Goal: Information Seeking & Learning: Learn about a topic

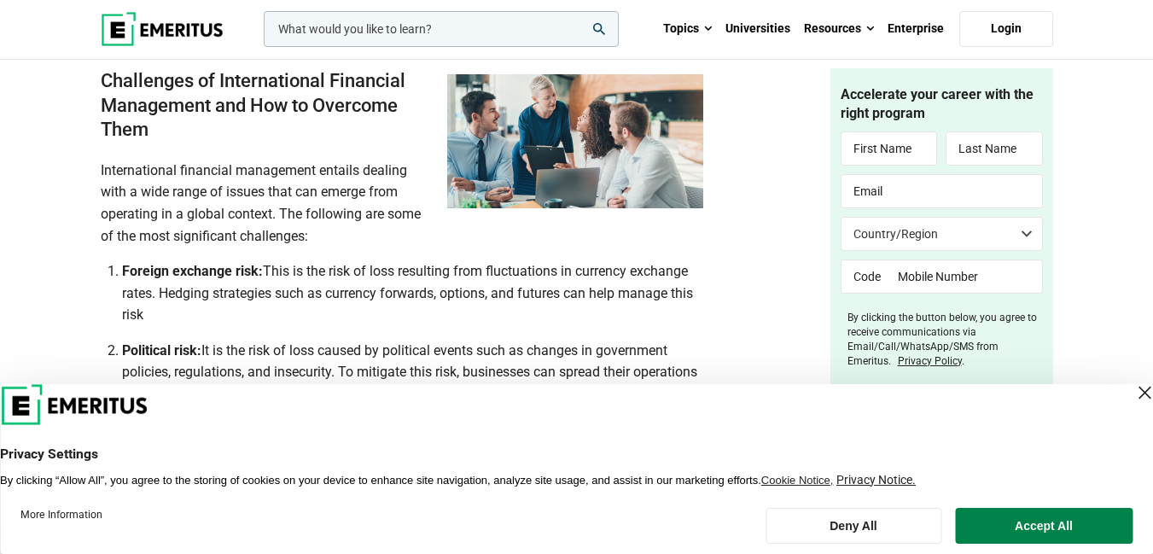
scroll to position [1963, 0]
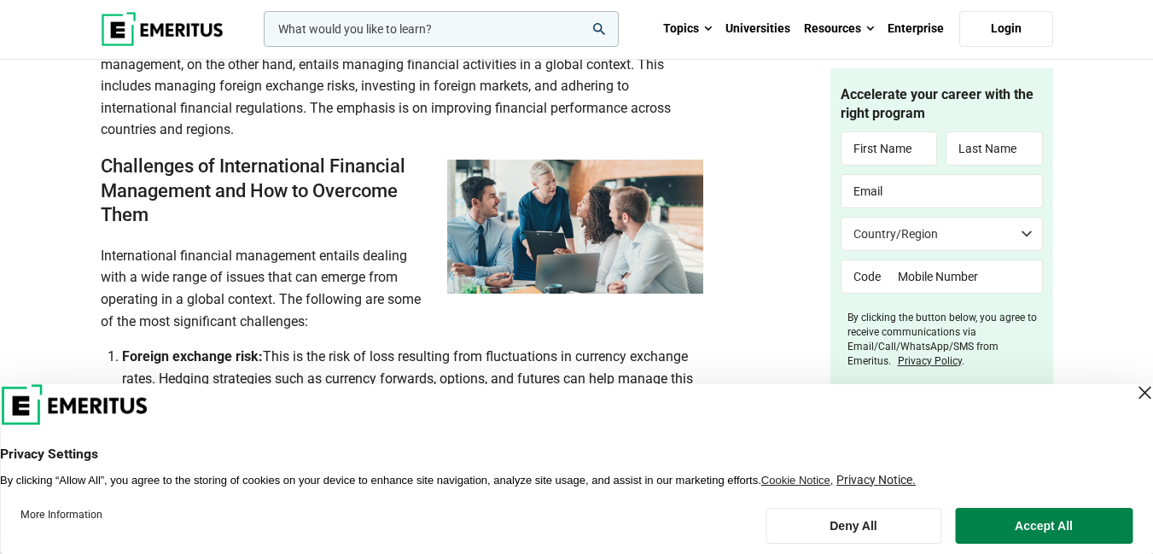
click at [350, 270] on span "International financial management entails dealing with a wide range of issues …" at bounding box center [261, 288] width 320 height 82
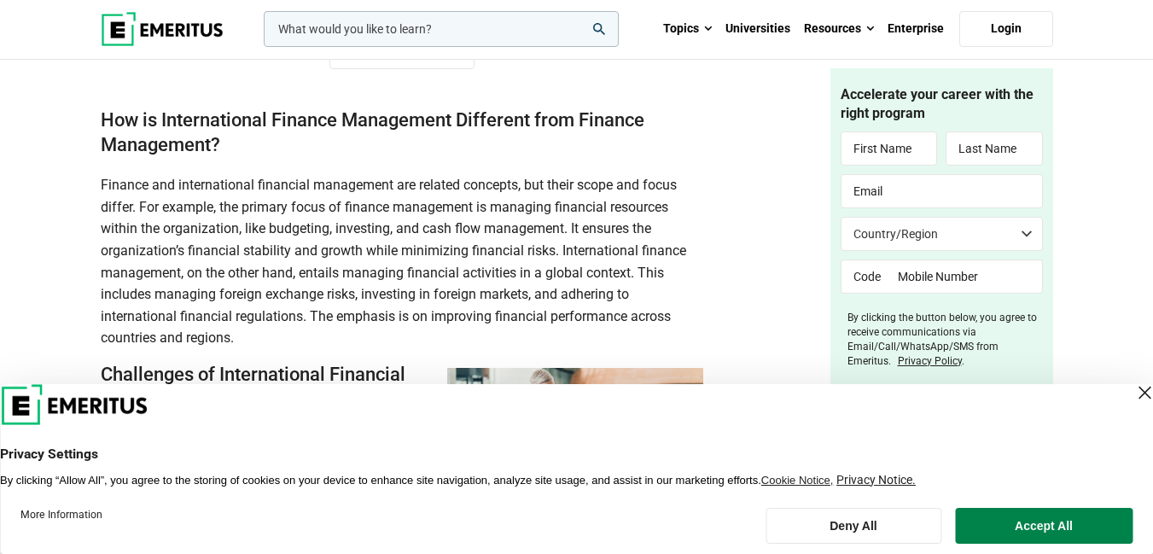
scroll to position [1792, 0]
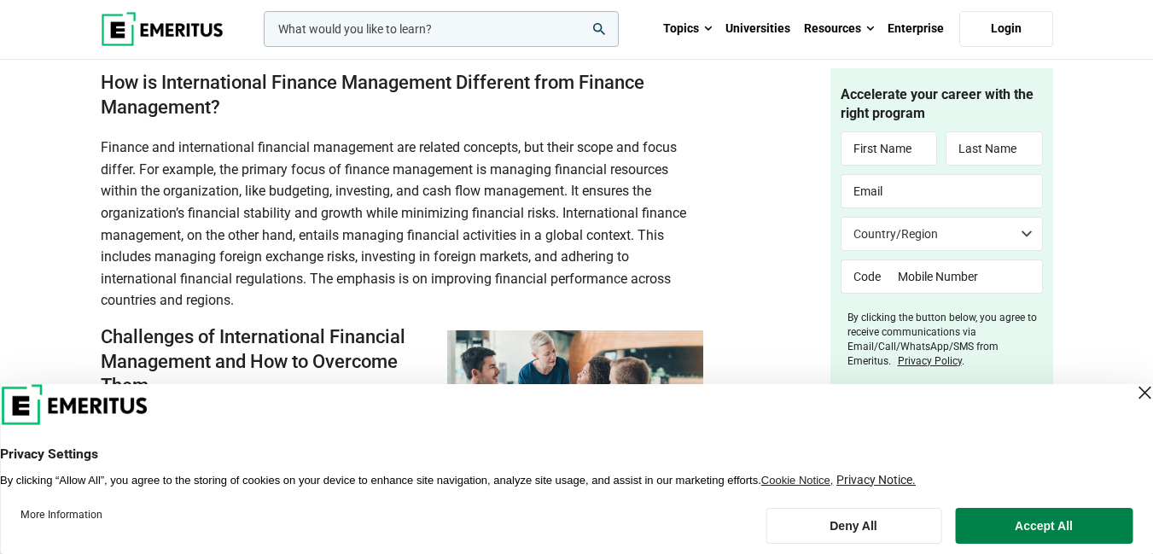
click at [223, 108] on h2 "How is International Finance Management Different from Finance Management?" at bounding box center [402, 95] width 602 height 49
click at [148, 172] on span "Finance and international financial management are related concepts, but their …" at bounding box center [393, 223] width 585 height 169
click at [572, 193] on span "Finance and international financial management are related concepts, but their …" at bounding box center [393, 223] width 585 height 169
click at [360, 256] on span "Finance and international financial management are related concepts, but their …" at bounding box center [393, 223] width 585 height 169
click at [361, 259] on span "Finance and international financial management are related concepts, but their …" at bounding box center [393, 223] width 585 height 169
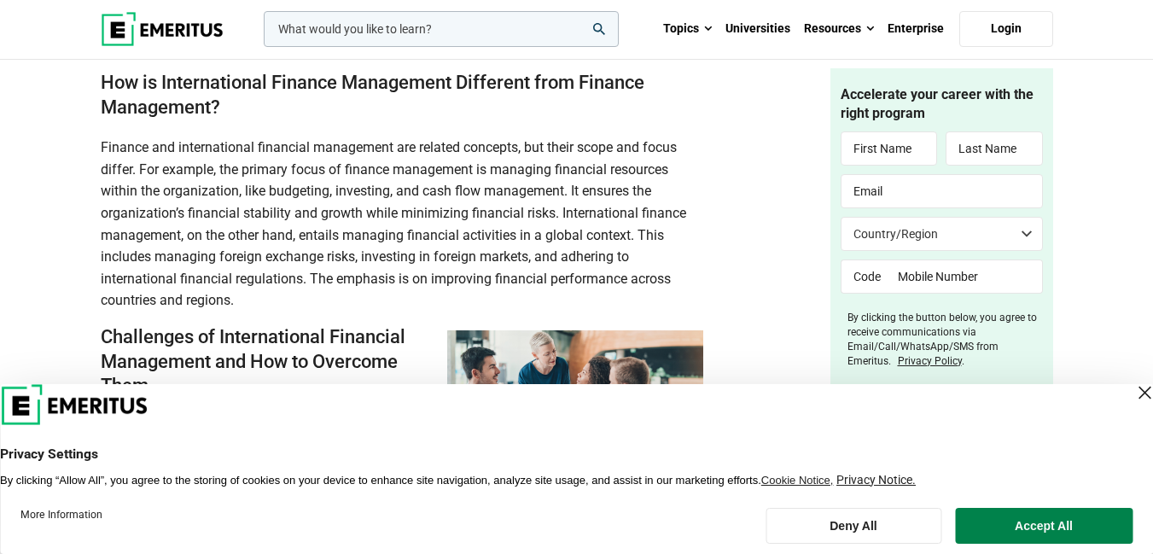
click at [361, 255] on span "Finance and international financial management are related concepts, but their …" at bounding box center [393, 223] width 585 height 169
click at [535, 261] on span "Finance and international financial management are related concepts, but their …" at bounding box center [393, 223] width 585 height 169
click at [536, 259] on span "Finance and international financial management are related concepts, but their …" at bounding box center [393, 223] width 585 height 169
click at [311, 280] on span "Finance and international financial management are related concepts, but their …" at bounding box center [393, 223] width 585 height 169
drag, startPoint x: 235, startPoint y: 305, endPoint x: 246, endPoint y: 311, distance: 12.6
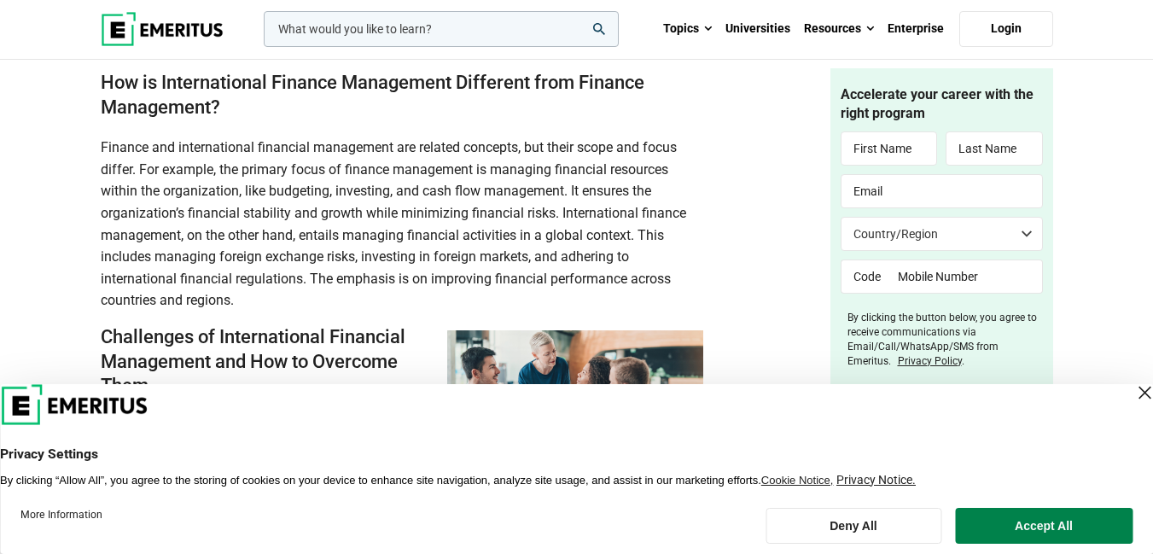
click at [235, 304] on span "Finance and international financial management are related concepts, but their …" at bounding box center [393, 223] width 585 height 169
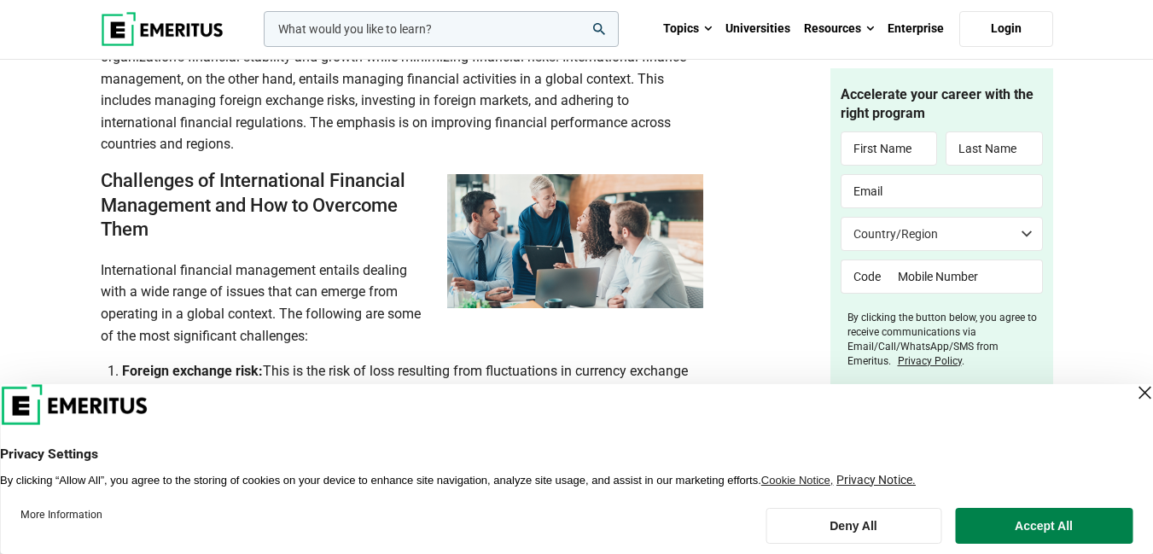
scroll to position [1963, 0]
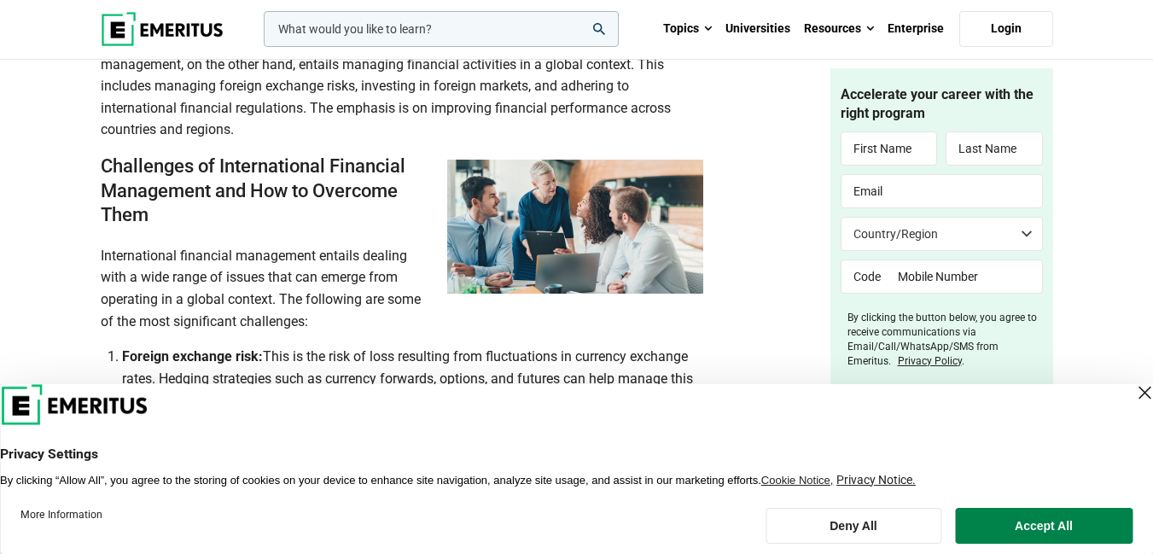
click at [143, 214] on b "Challenges of International Financial Management and How to Overcome Them" at bounding box center [253, 190] width 305 height 70
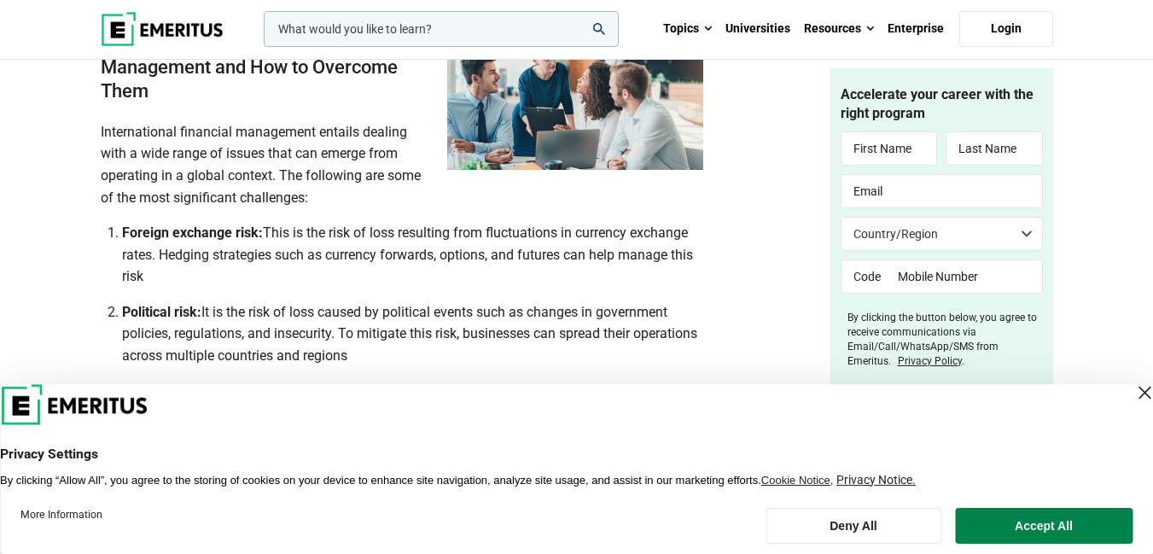
scroll to position [2048, 0]
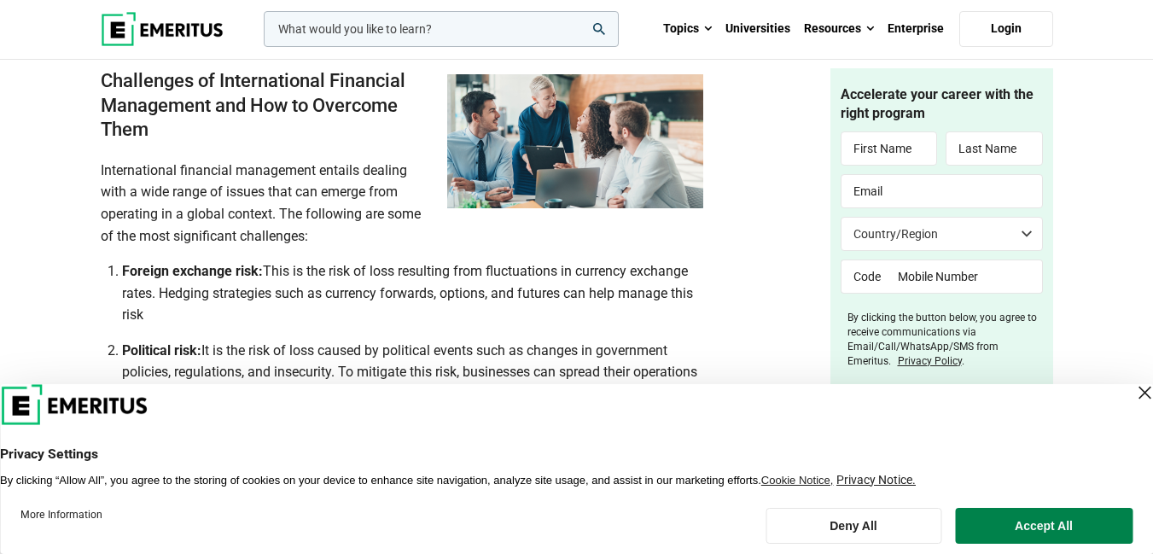
click at [279, 218] on span "International financial management entails dealing with a wide range of issues …" at bounding box center [261, 203] width 320 height 82
click at [311, 238] on p "International financial management entails dealing with a wide range of issues …" at bounding box center [402, 203] width 602 height 87
click at [273, 273] on span "This is the risk of loss resulting from fluctuations in currency exchange rates…" at bounding box center [407, 293] width 571 height 60
click at [148, 313] on li "Foreign exchange risk: This is the risk of loss resulting from fluctuations in …" at bounding box center [412, 293] width 581 height 66
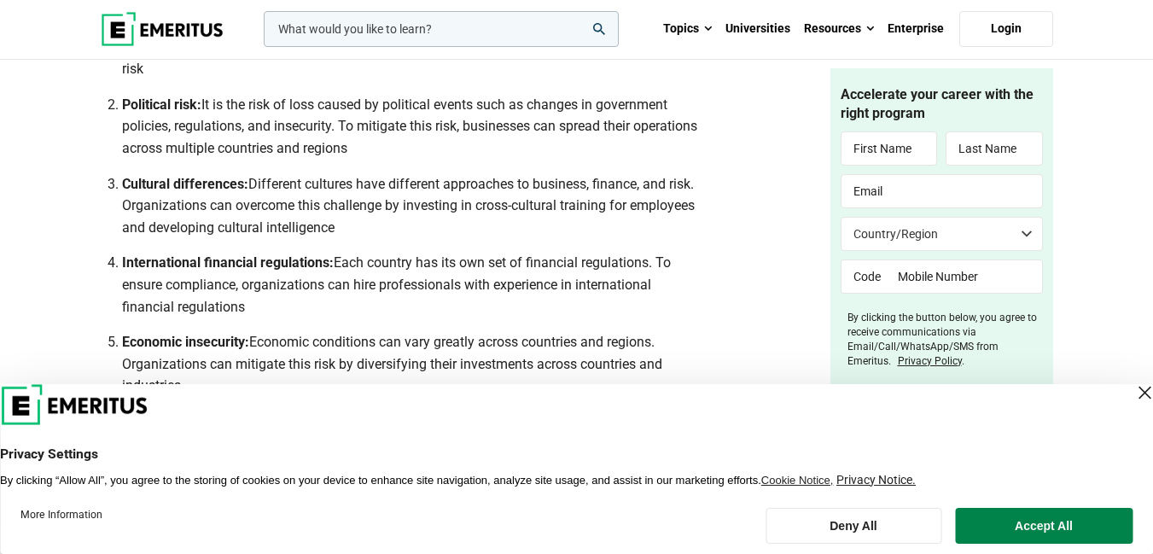
scroll to position [2304, 0]
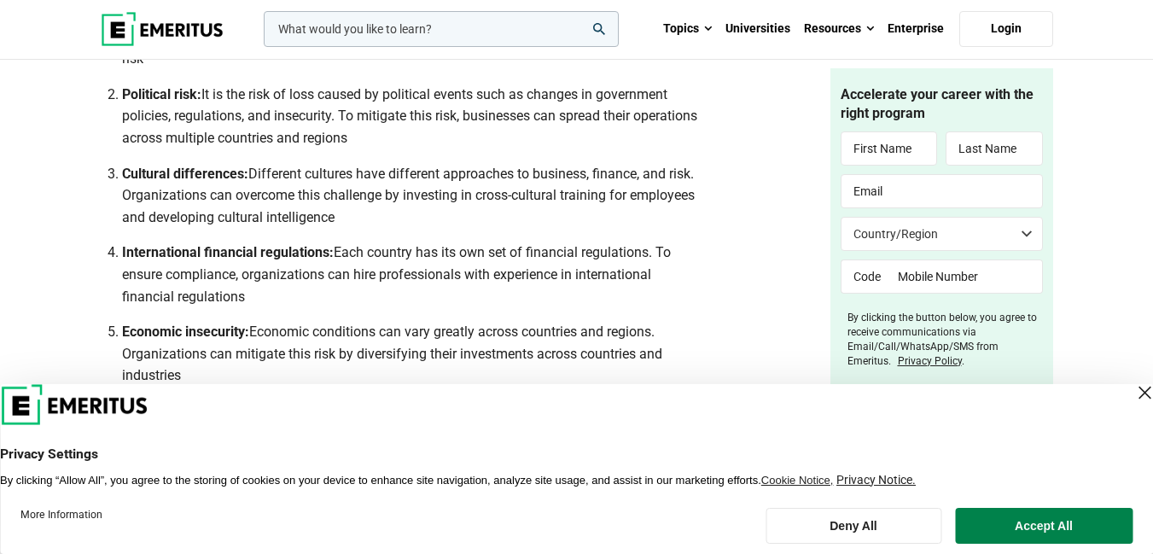
click at [347, 218] on li "Cultural differences: Different cultures have different approaches to business,…" at bounding box center [412, 196] width 581 height 66
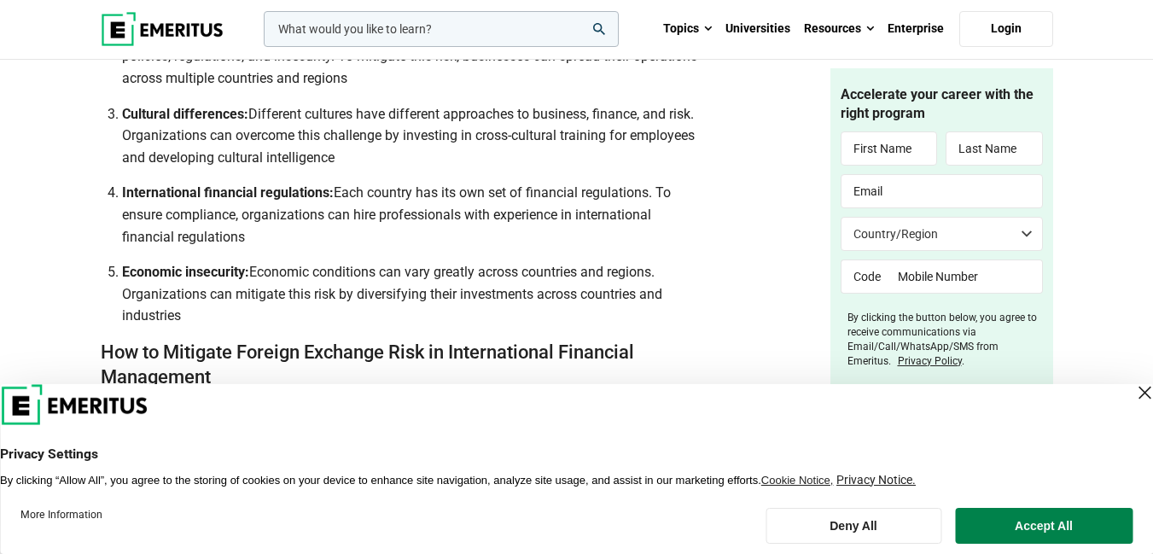
scroll to position [2389, 0]
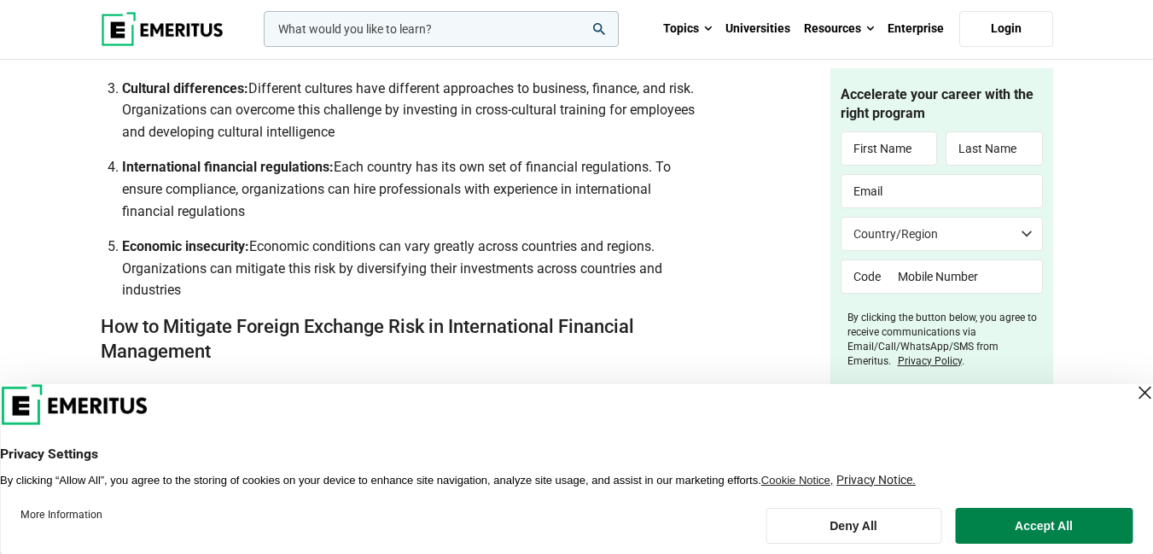
click at [245, 213] on li "International financial regulations: Each country has its own set of financial …" at bounding box center [412, 189] width 581 height 66
click at [254, 248] on span "Economic conditions can vary greatly across countries and regions. Organization…" at bounding box center [392, 268] width 540 height 60
click at [259, 247] on span "Economic conditions can vary greatly across countries and regions. Organization…" at bounding box center [392, 268] width 540 height 60
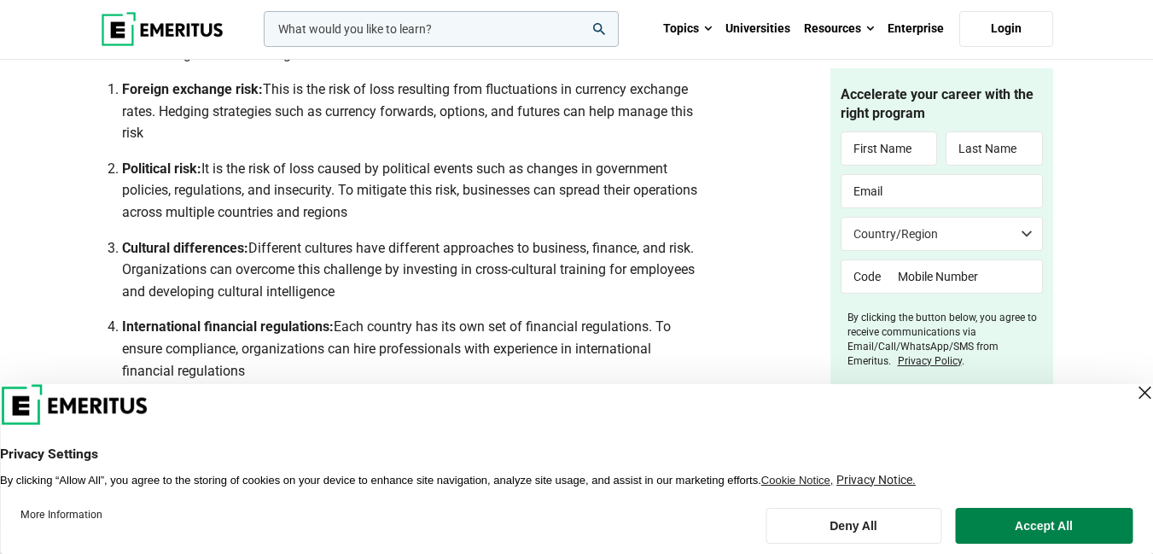
scroll to position [2219, 0]
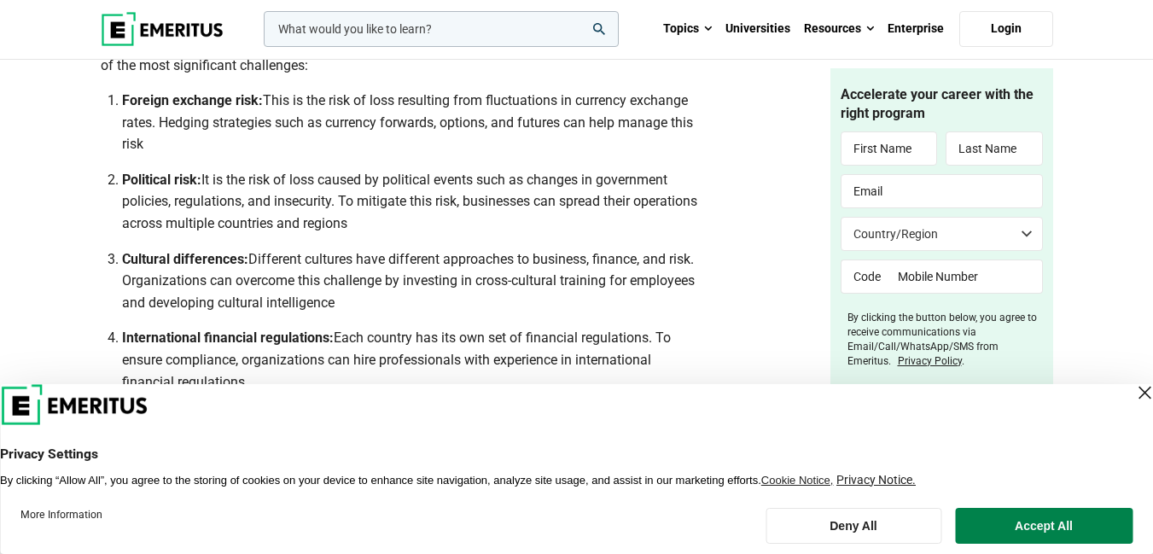
click at [258, 263] on span "Different cultures have different approaches to business, finance, and risk. Or…" at bounding box center [408, 281] width 573 height 60
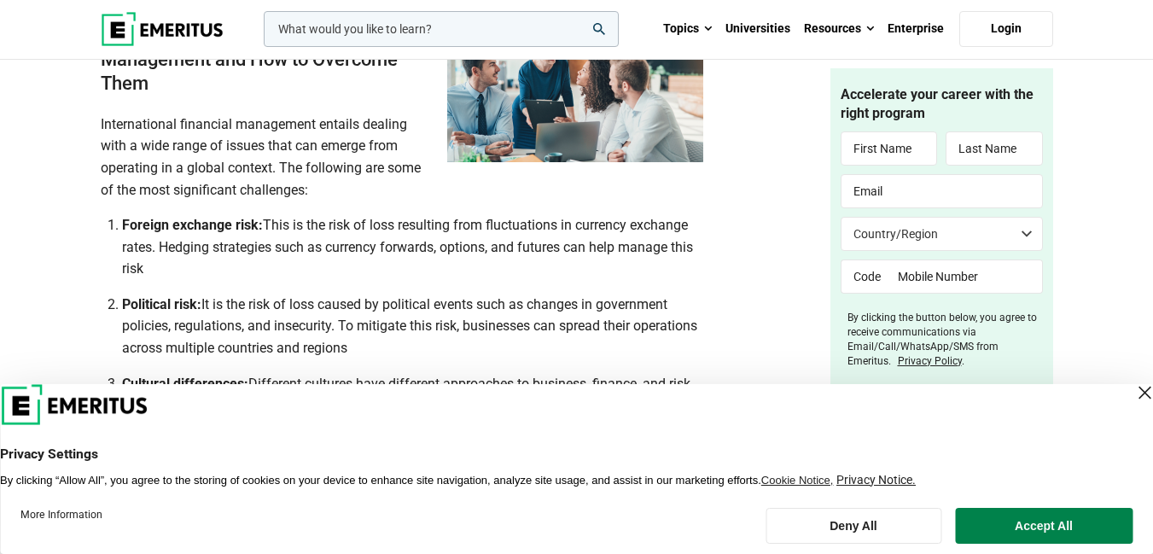
scroll to position [2133, 0]
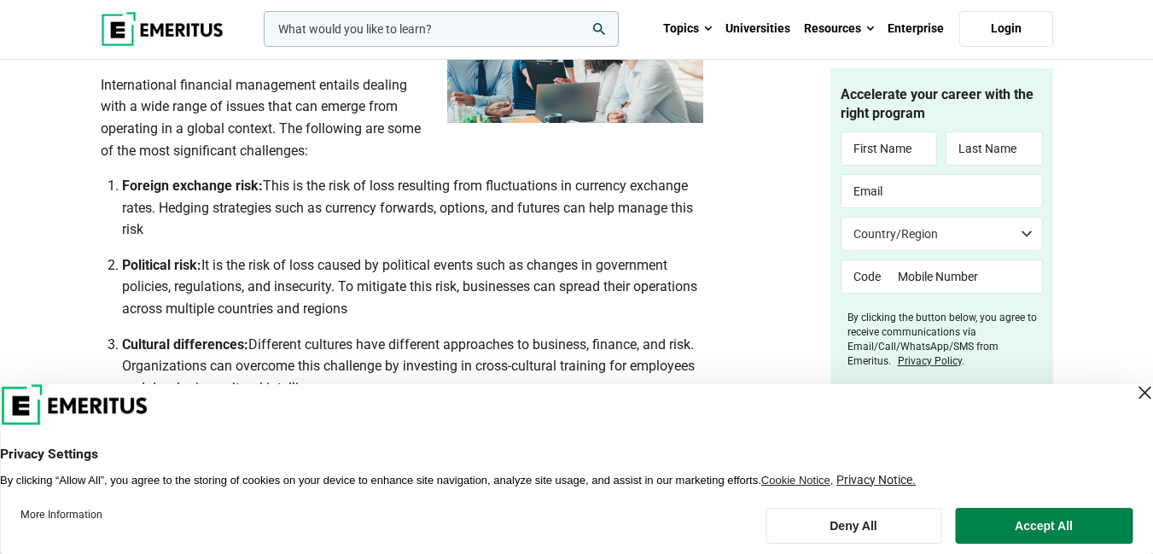
click at [215, 264] on span "It is the risk of loss caused by political events such as changes in government…" at bounding box center [409, 287] width 575 height 60
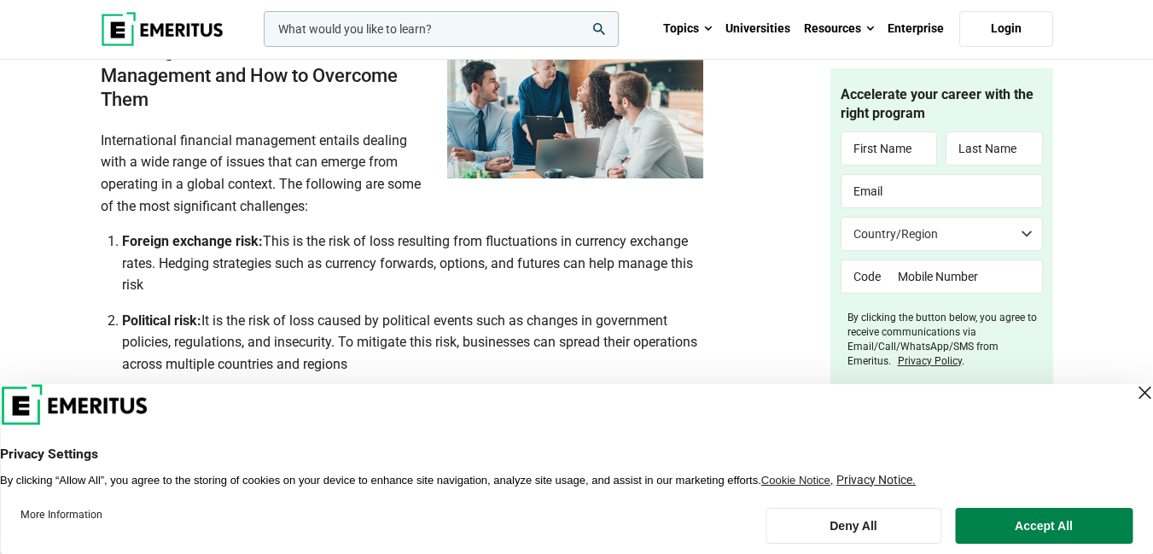
scroll to position [2048, 0]
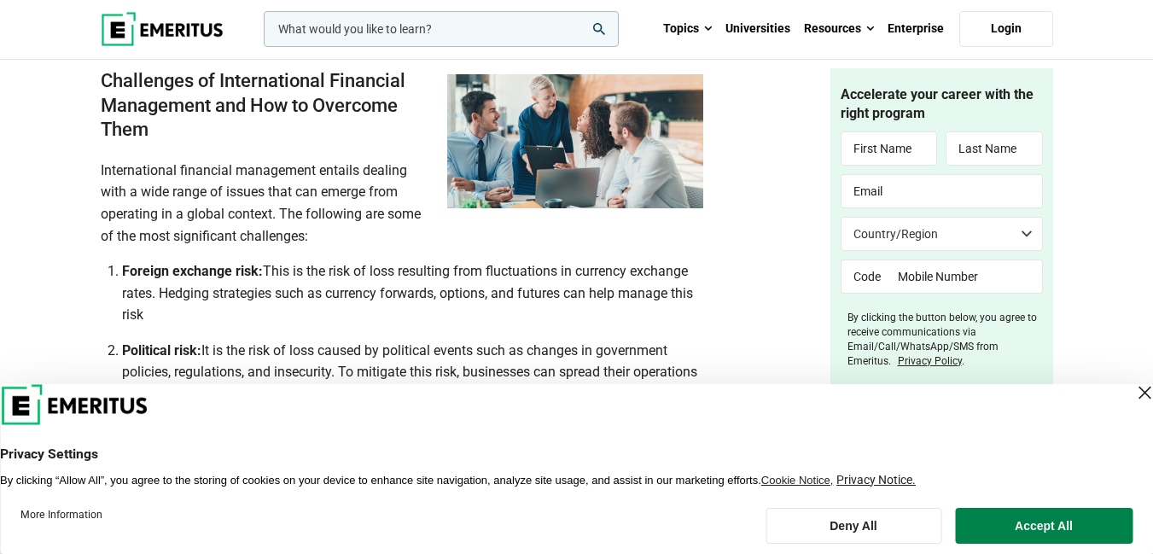
click at [223, 276] on b "Foreign exchange risk:" at bounding box center [192, 271] width 141 height 16
click at [267, 271] on span "This is the risk of loss resulting from fluctuations in currency exchange rates…" at bounding box center [407, 293] width 571 height 60
click at [228, 270] on b "Foreign exchange risk:" at bounding box center [192, 271] width 141 height 16
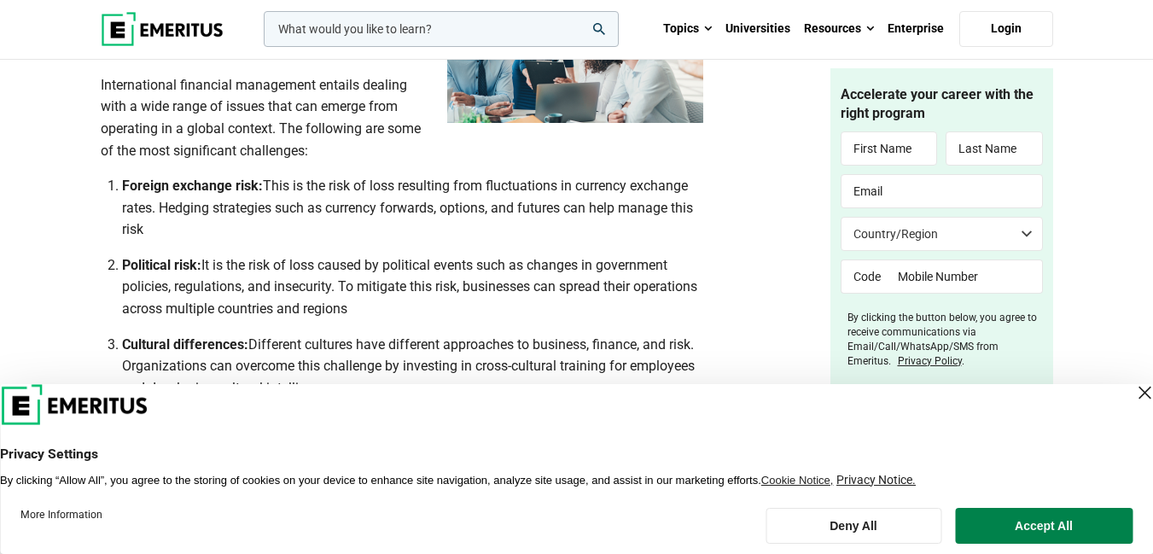
click at [206, 267] on span "It is the risk of loss caused by political events such as changes in government…" at bounding box center [409, 287] width 575 height 60
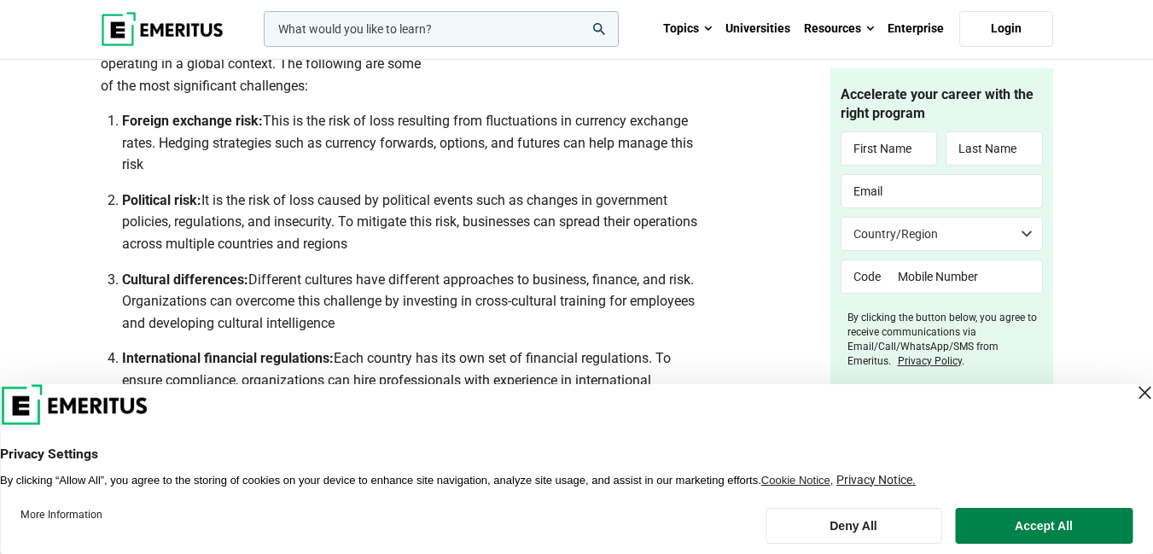
scroll to position [2304, 0]
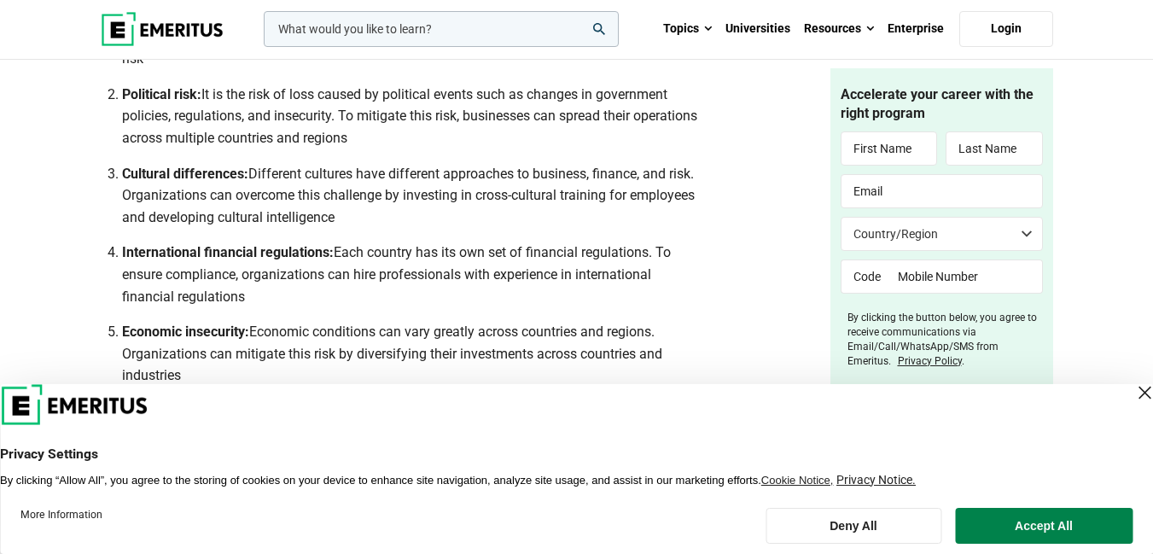
click at [334, 220] on span "Different cultures have different approaches to business, finance, and risk. Or…" at bounding box center [408, 196] width 573 height 60
click at [655, 251] on span "Each country has its own set of financial regulations. To ensure compliance, or…" at bounding box center [396, 274] width 549 height 60
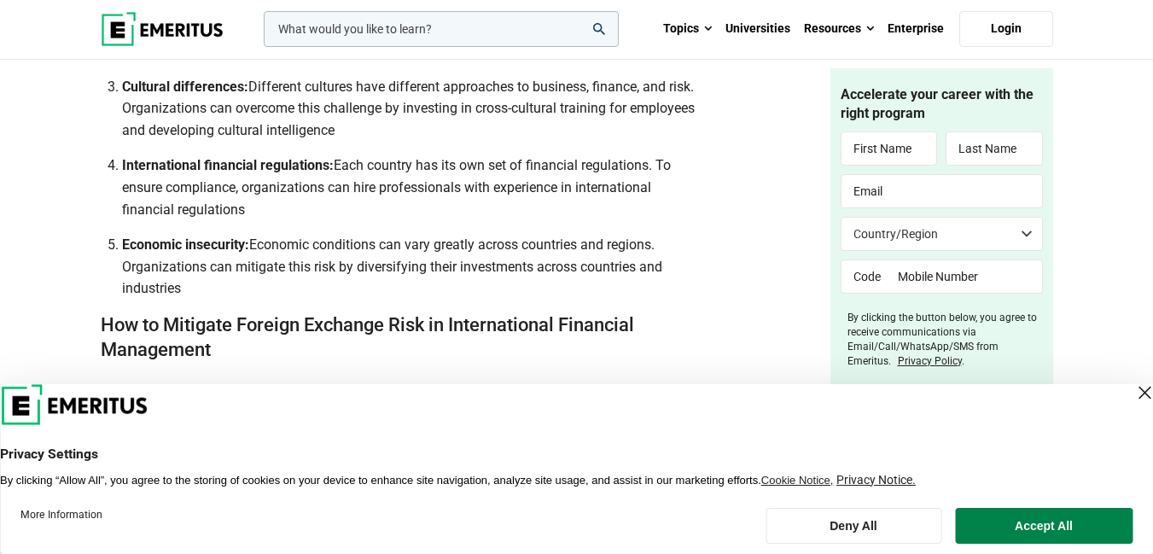
scroll to position [2389, 0]
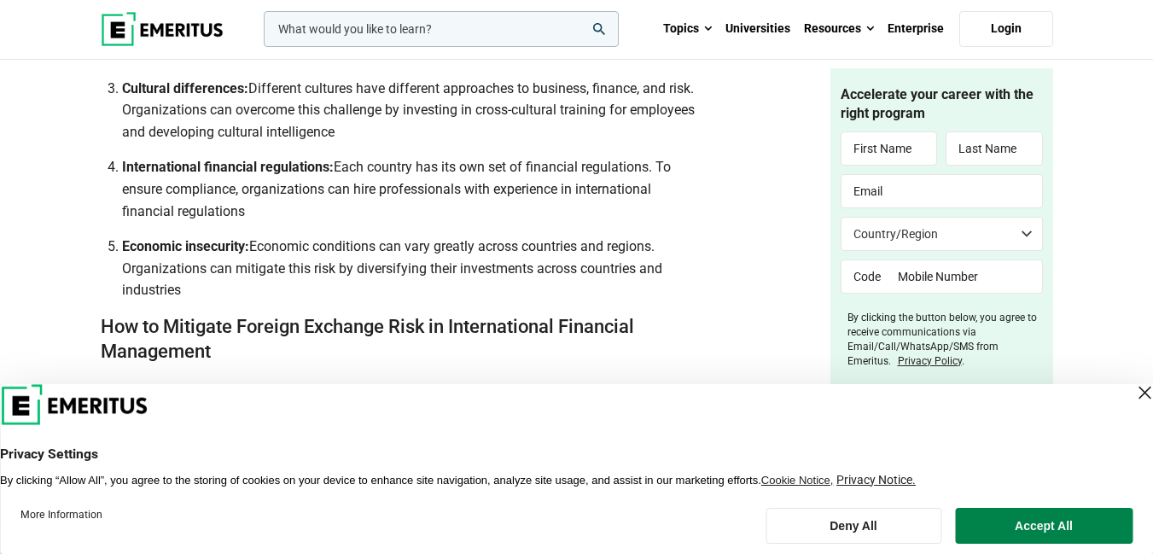
click at [184, 288] on li "Economic insecurity: Economic conditions can vary greatly across countries and …" at bounding box center [412, 269] width 581 height 66
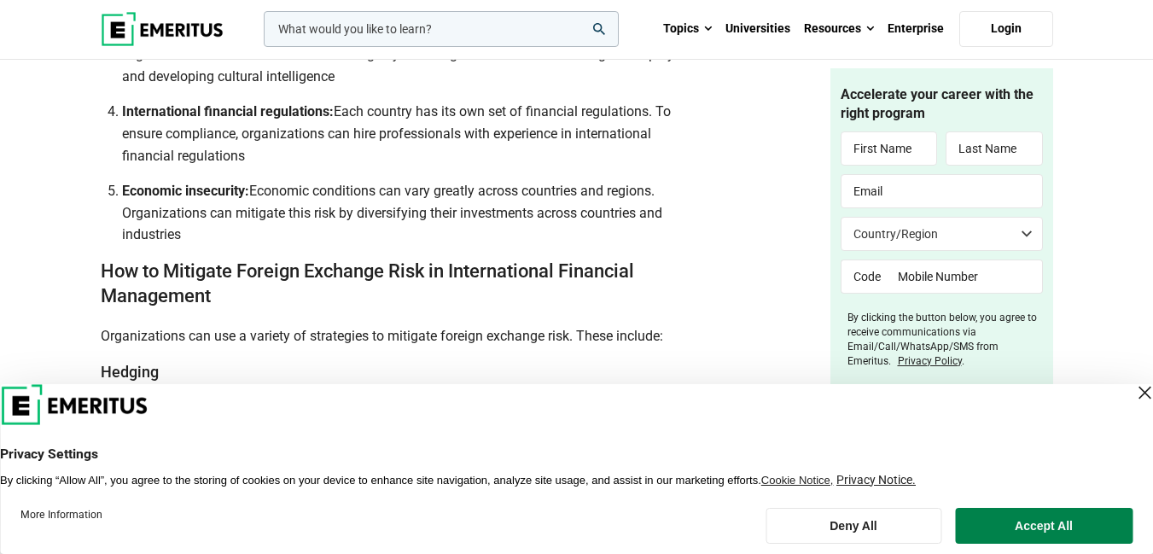
scroll to position [2475, 0]
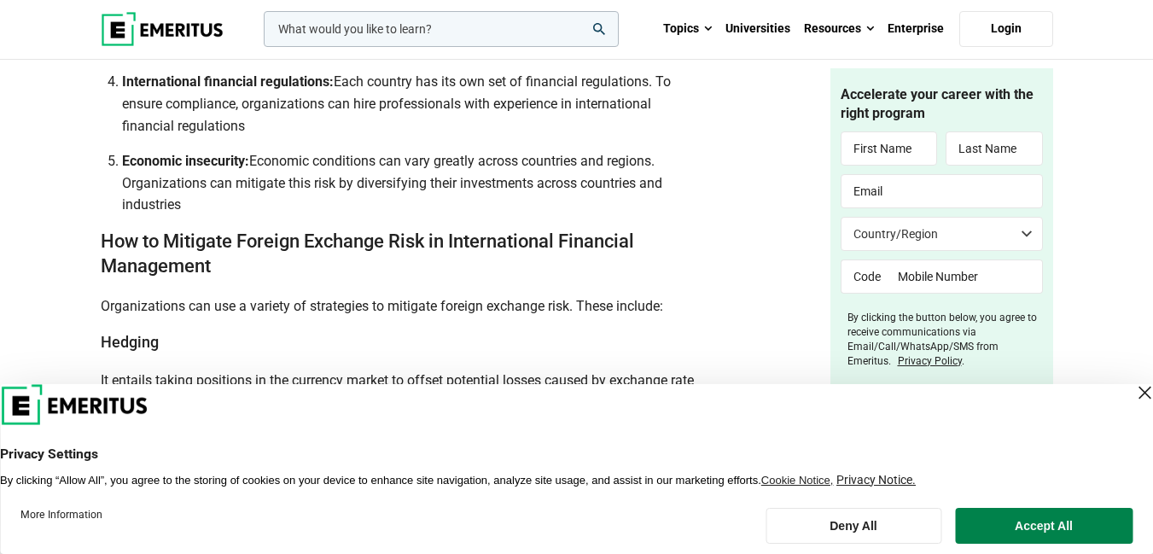
click at [217, 269] on h2 "How to Mitigate Foreign Exchange Risk in International Financial Management" at bounding box center [402, 254] width 602 height 49
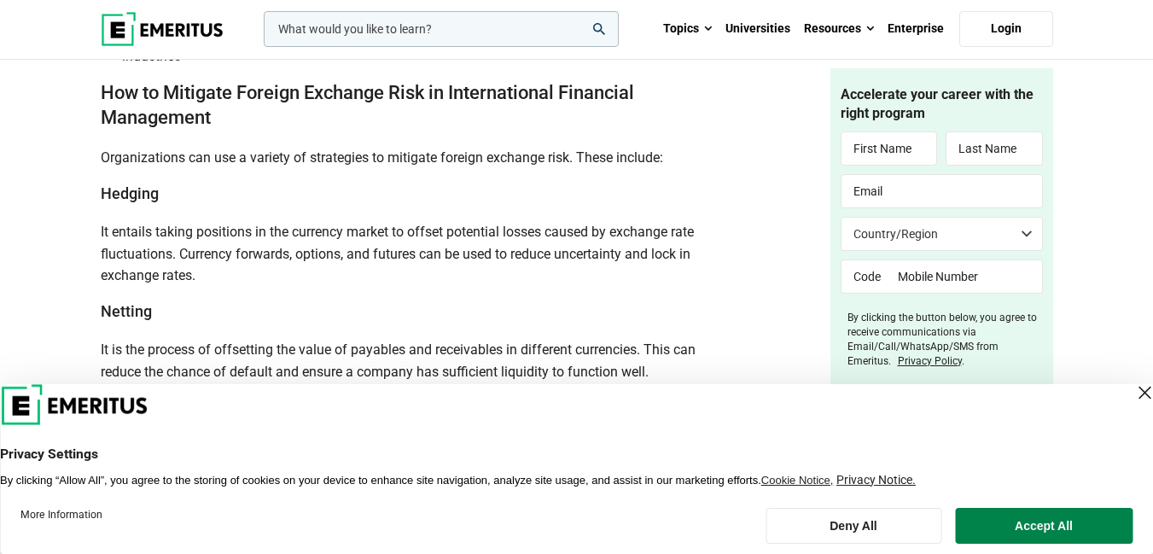
scroll to position [2645, 0]
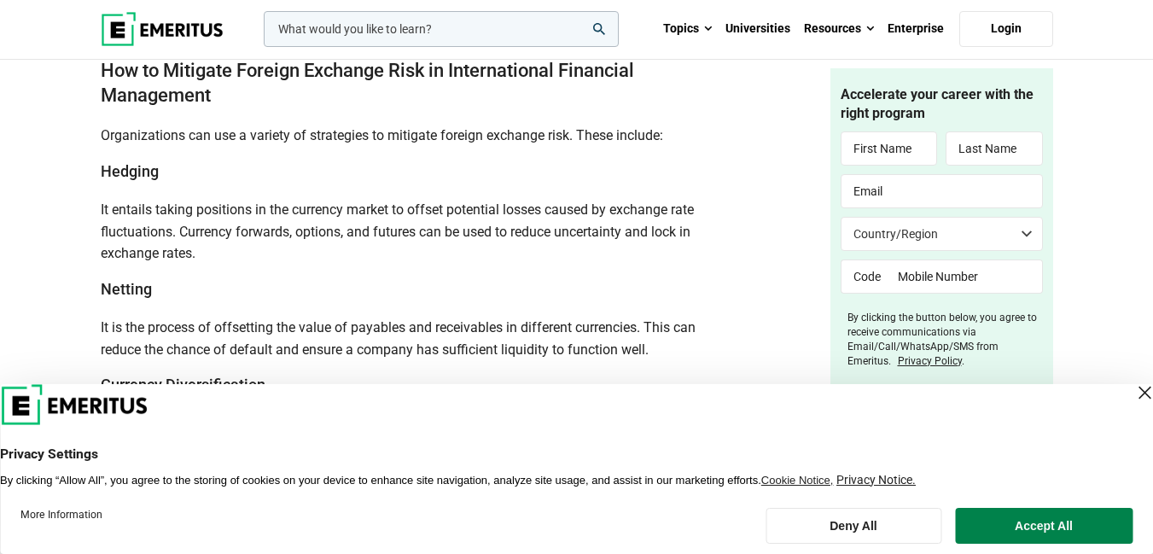
click at [579, 137] on span "Organizations can use a variety of strategies to mitigate foreign exchange risk…" at bounding box center [382, 135] width 562 height 16
click at [160, 171] on h3 "Hedging" at bounding box center [402, 170] width 602 height 21
click at [177, 235] on span "It entails taking positions in the currency market to offset potential losses c…" at bounding box center [397, 231] width 593 height 60
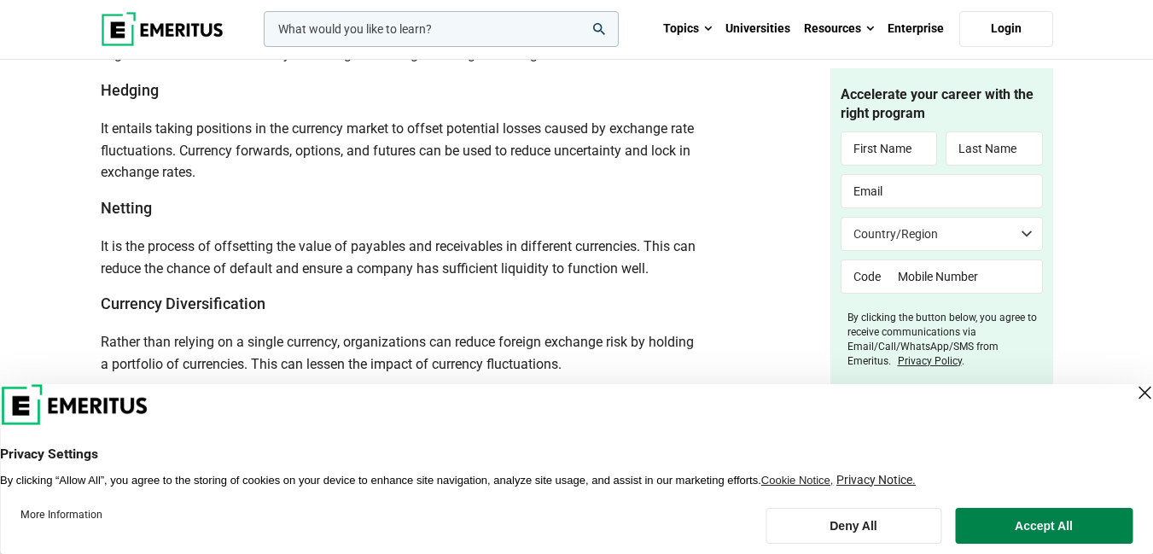
scroll to position [2730, 0]
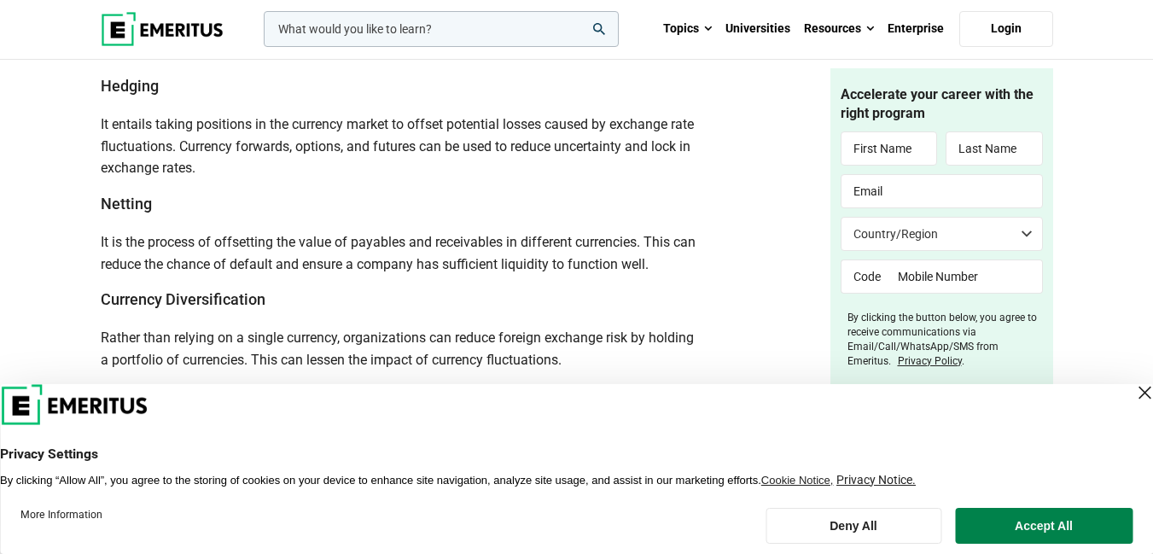
click at [264, 305] on h3 "Currency Diversification" at bounding box center [402, 298] width 602 height 21
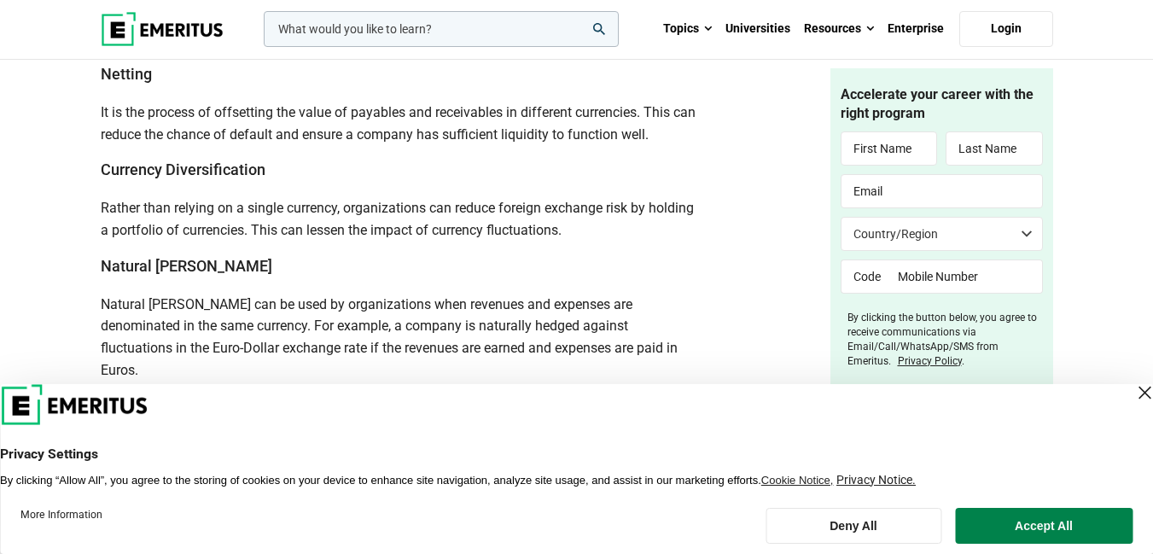
scroll to position [2901, 0]
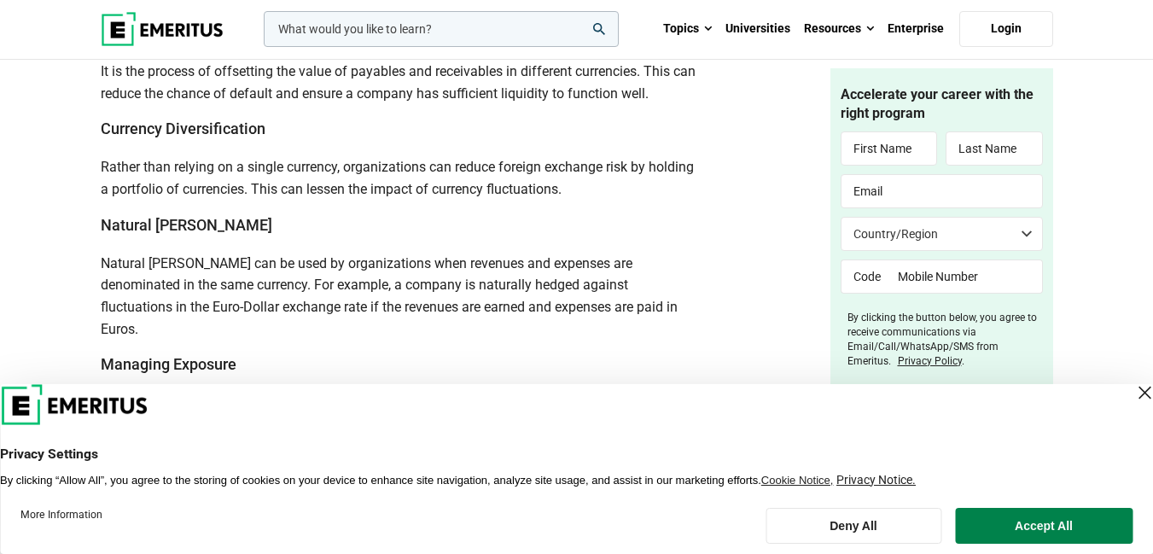
click at [212, 223] on h3 "Natural Hedges" at bounding box center [402, 224] width 602 height 21
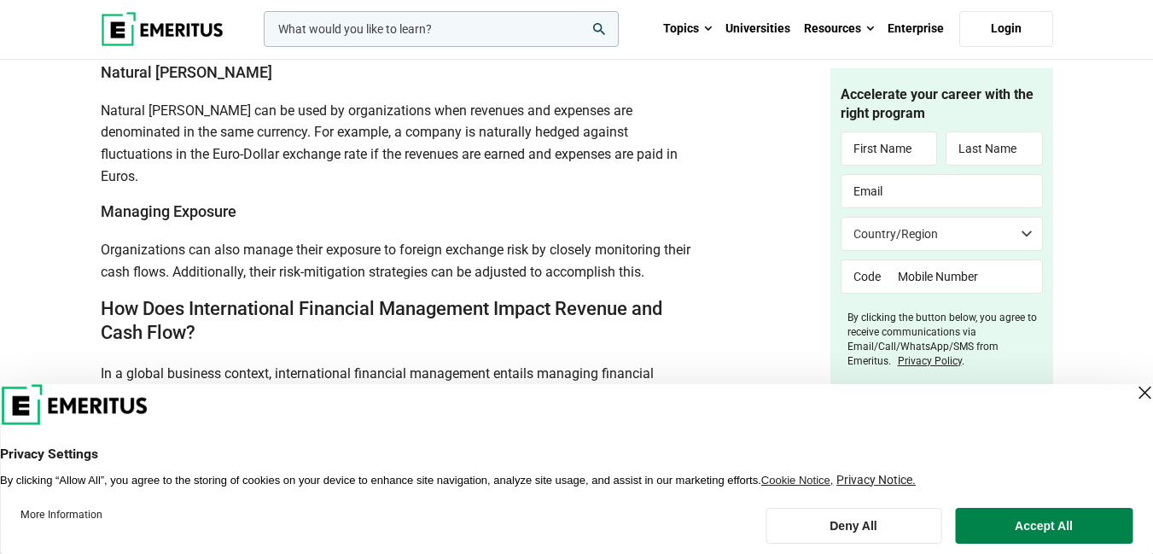
scroll to position [3072, 0]
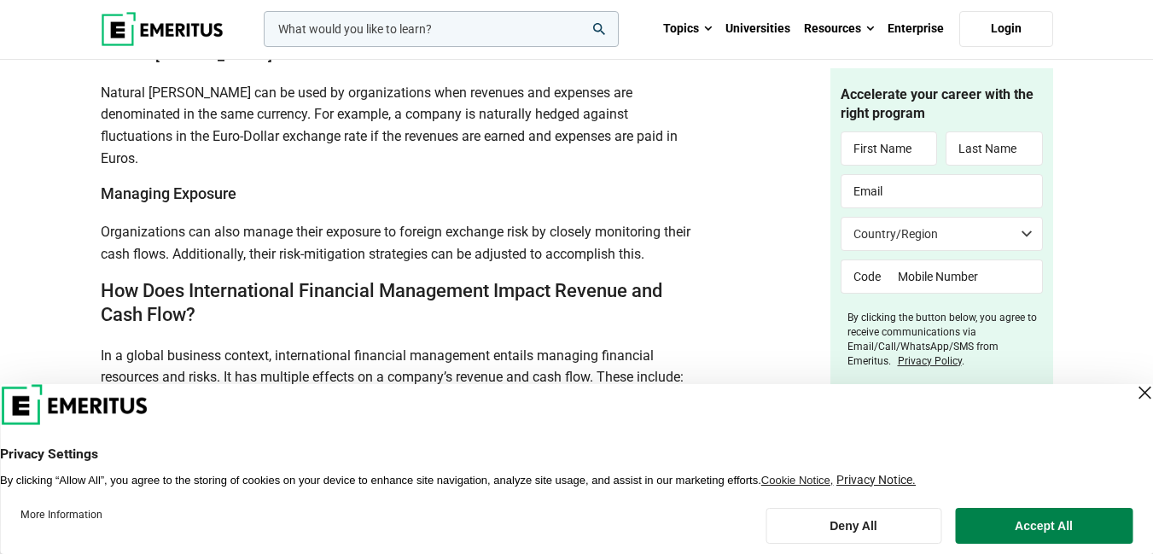
click at [236, 183] on h3 "Managing Exposure" at bounding box center [402, 193] width 602 height 21
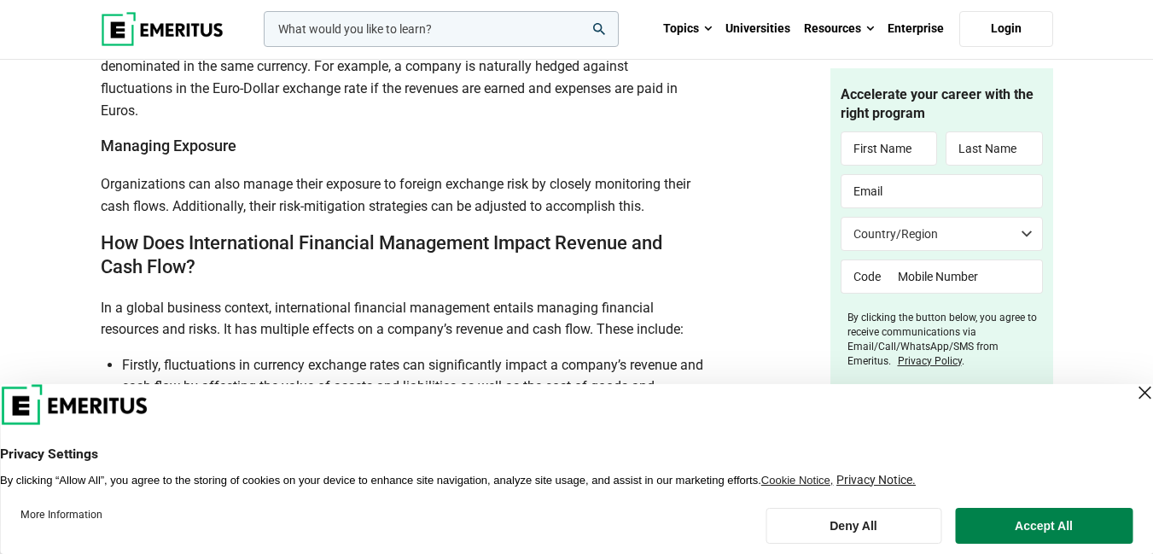
scroll to position [3157, 0]
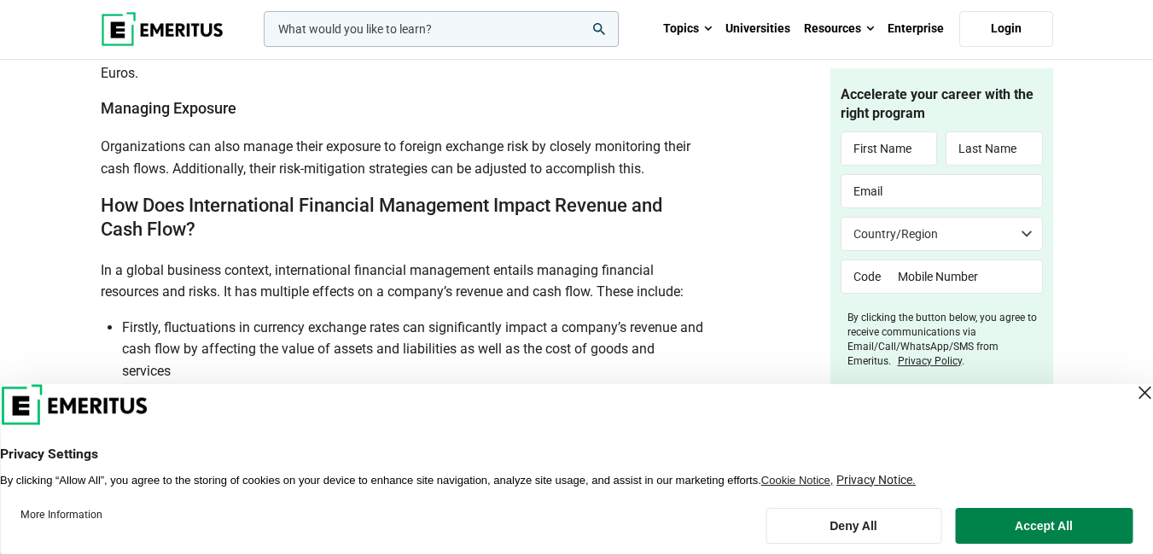
click at [212, 206] on h2 "How Does International Financial Management Impact Revenue and Cash Flow?" at bounding box center [402, 218] width 602 height 49
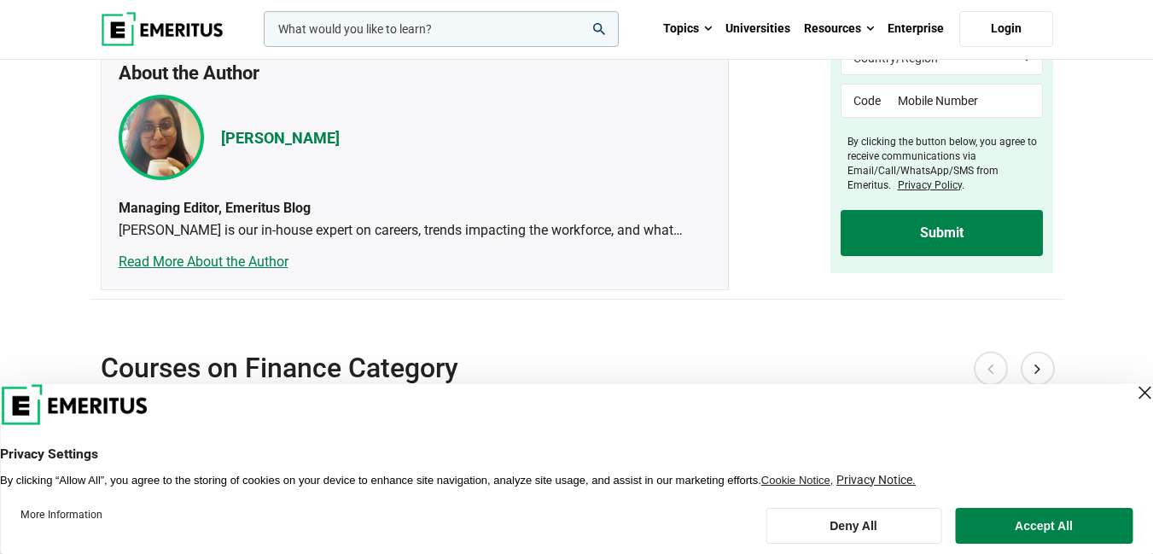
scroll to position [5120, 0]
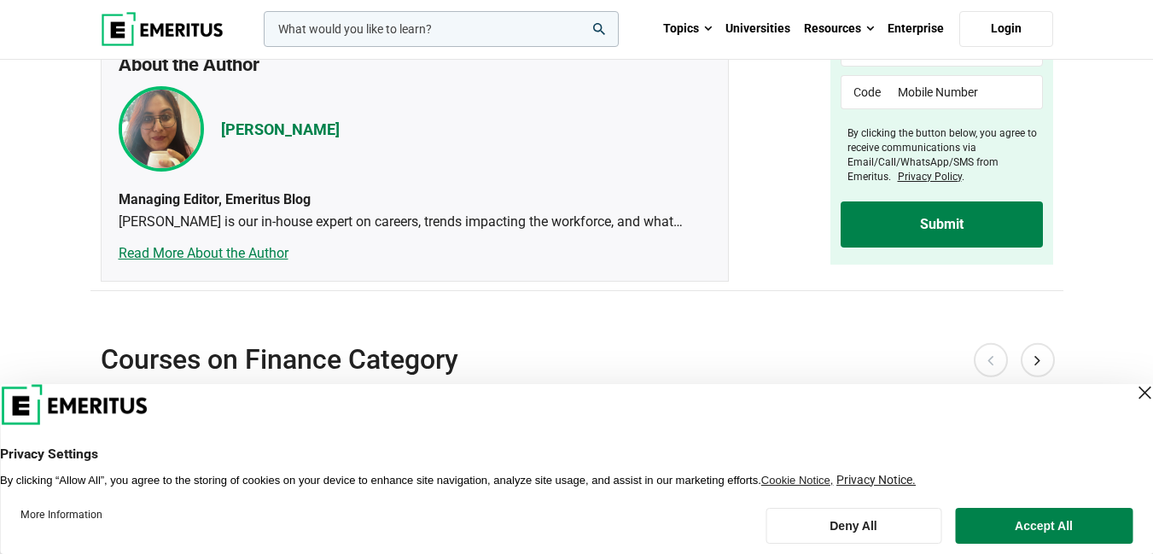
click at [292, 139] on h4 "[PERSON_NAME]" at bounding box center [280, 129] width 119 height 20
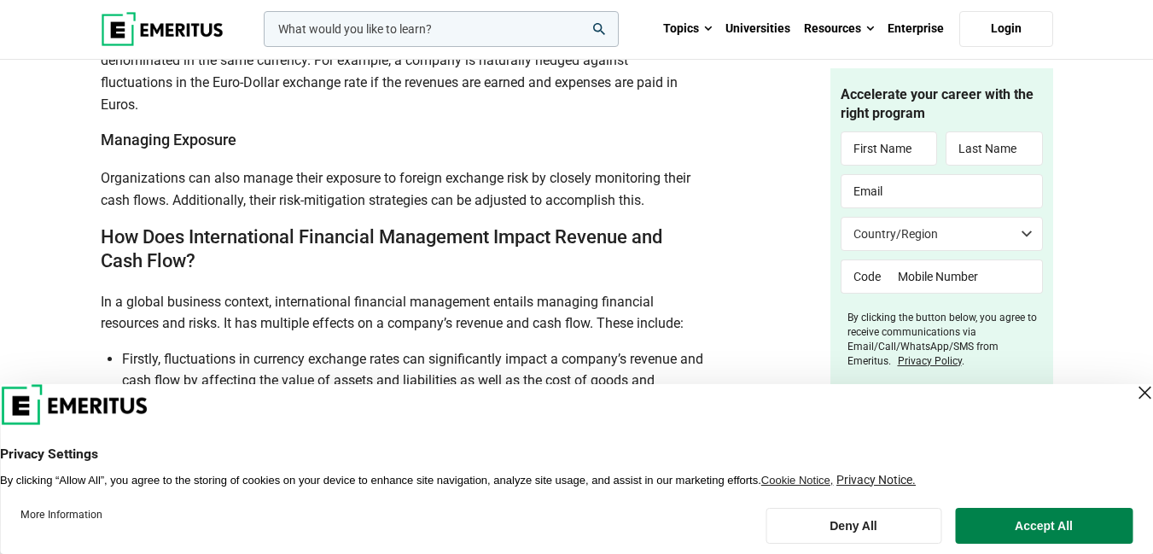
scroll to position [3072, 0]
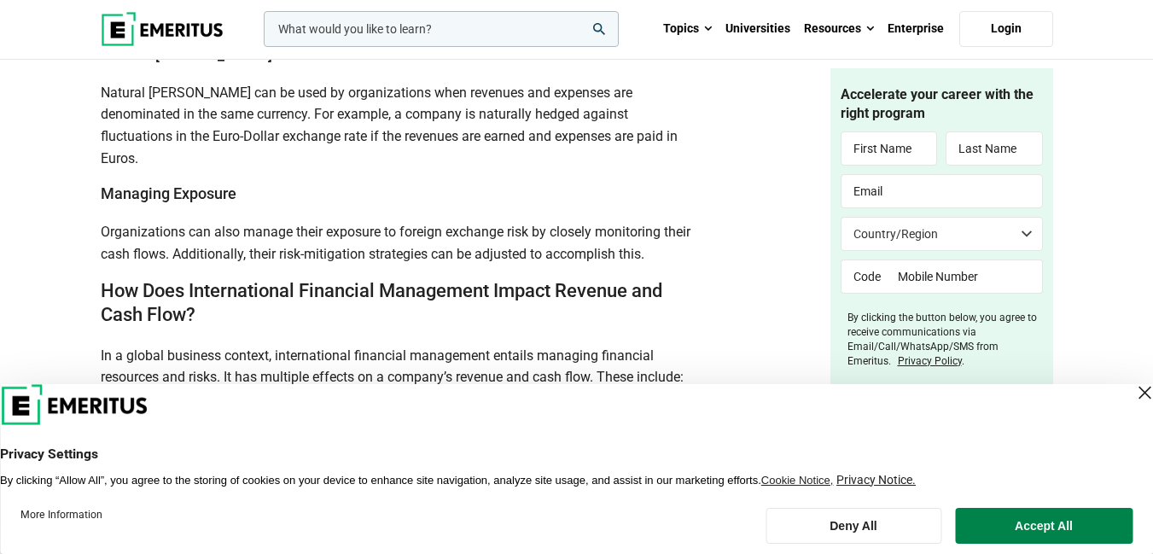
click at [195, 290] on h2 "How Does International Financial Management Impact Revenue and Cash Flow?" at bounding box center [402, 303] width 602 height 49
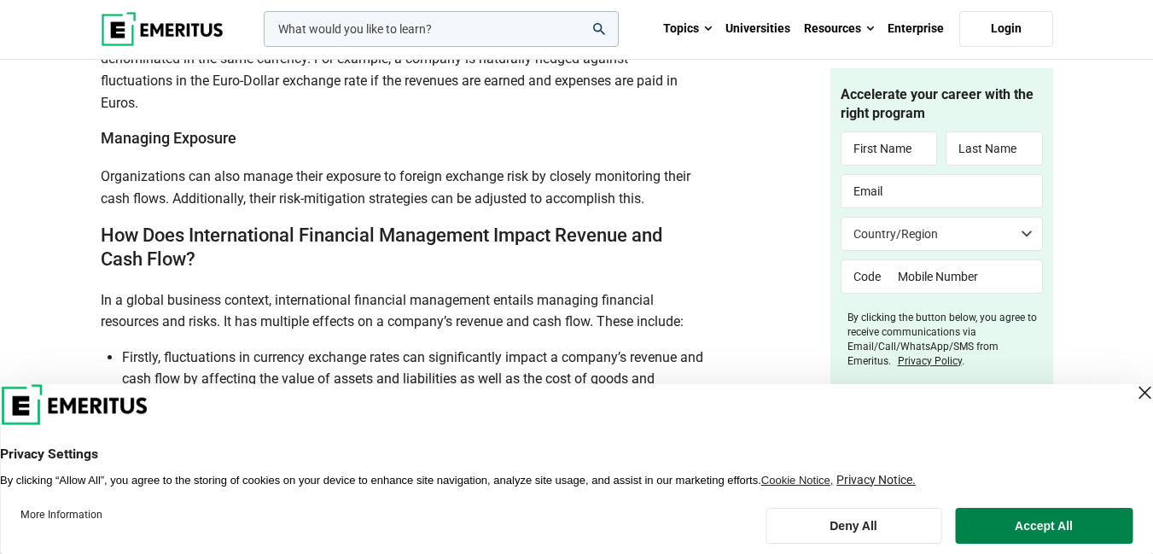
scroll to position [3157, 0]
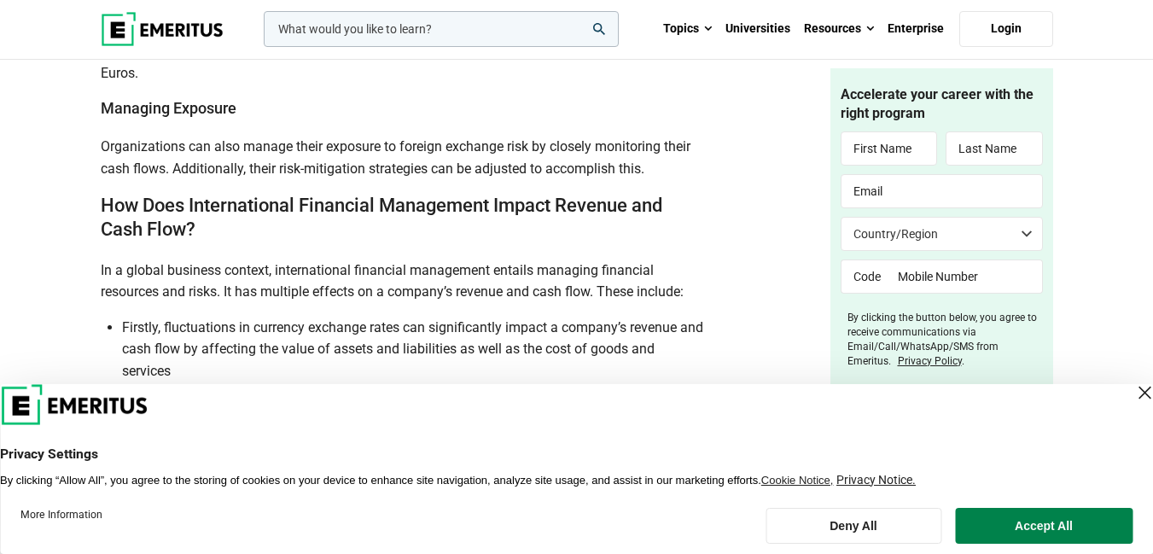
click at [602, 272] on span "In a global business context, international financial management entails managi…" at bounding box center [392, 281] width 583 height 38
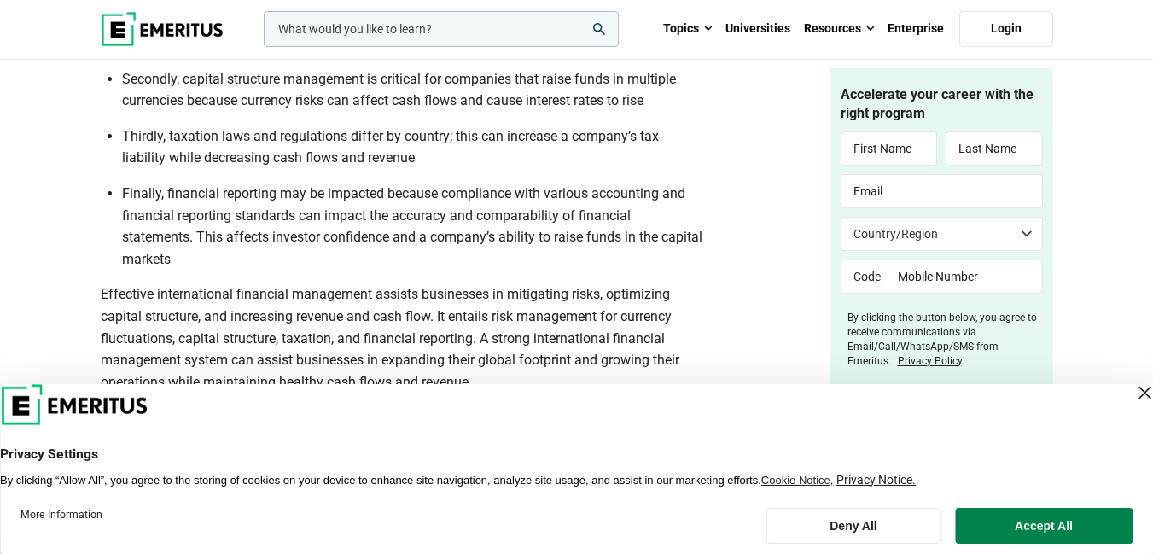
scroll to position [3498, 0]
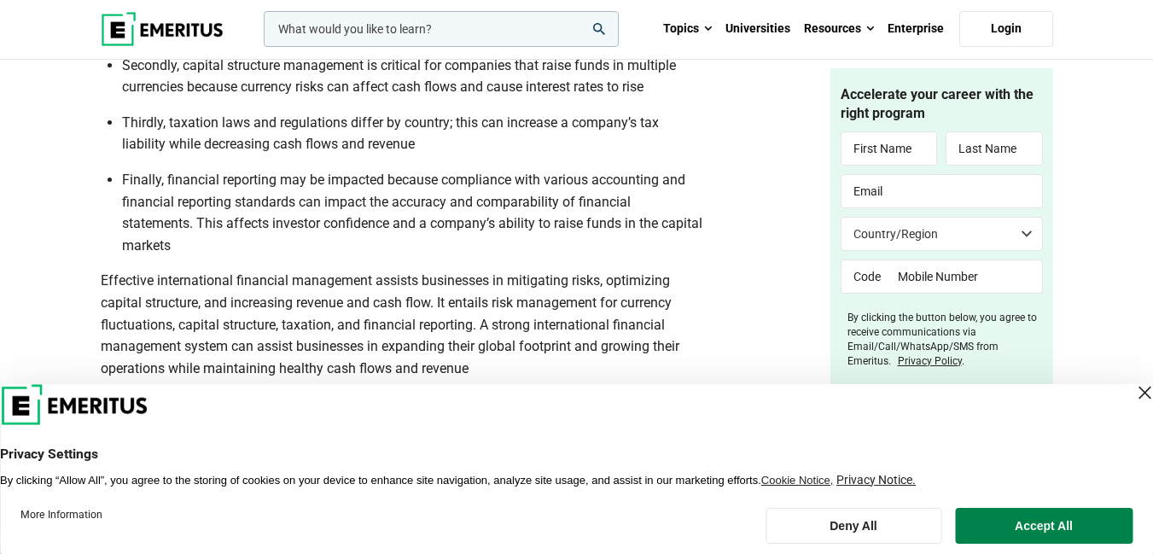
click at [169, 172] on span "Finally, financial reporting may be impacted because compliance with various ac…" at bounding box center [412, 213] width 580 height 82
click at [468, 353] on span "Effective international financial management assists businesses in mitigating r…" at bounding box center [390, 323] width 579 height 103
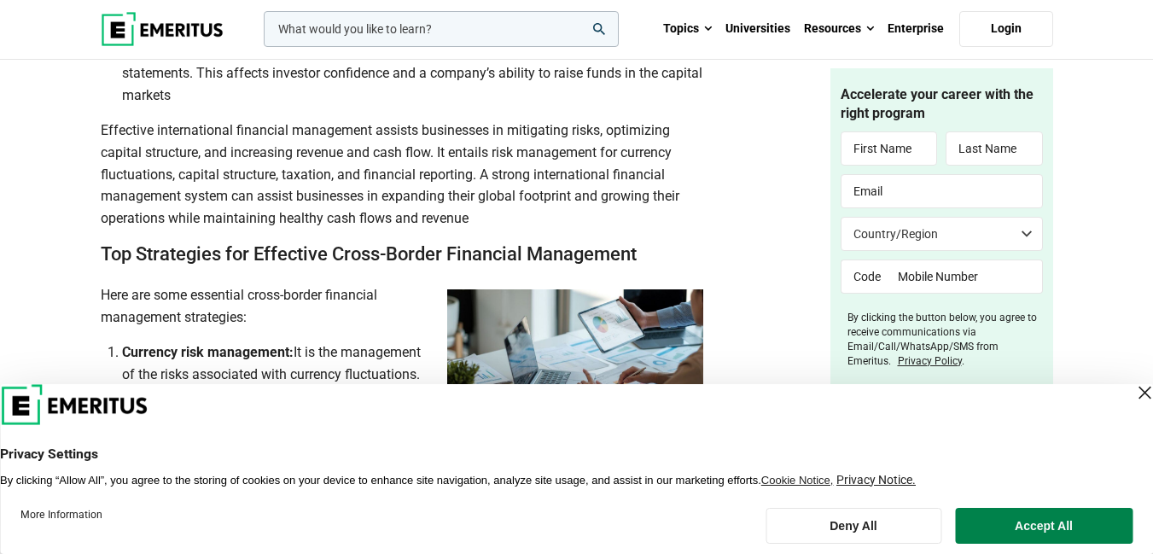
scroll to position [3669, 0]
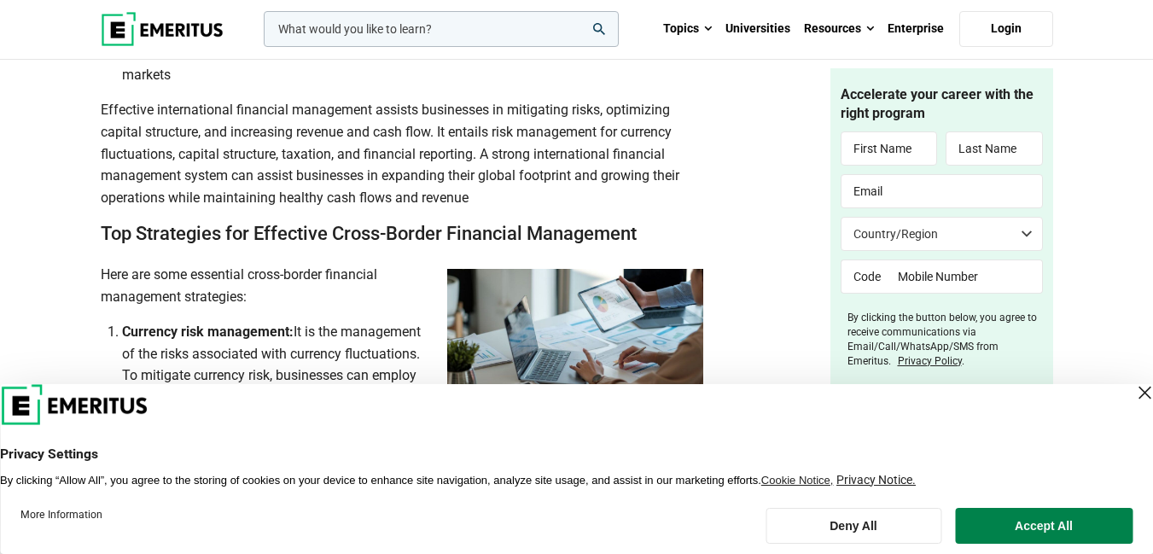
click at [466, 171] on span "Effective international financial management assists businesses in mitigating r…" at bounding box center [390, 153] width 579 height 103
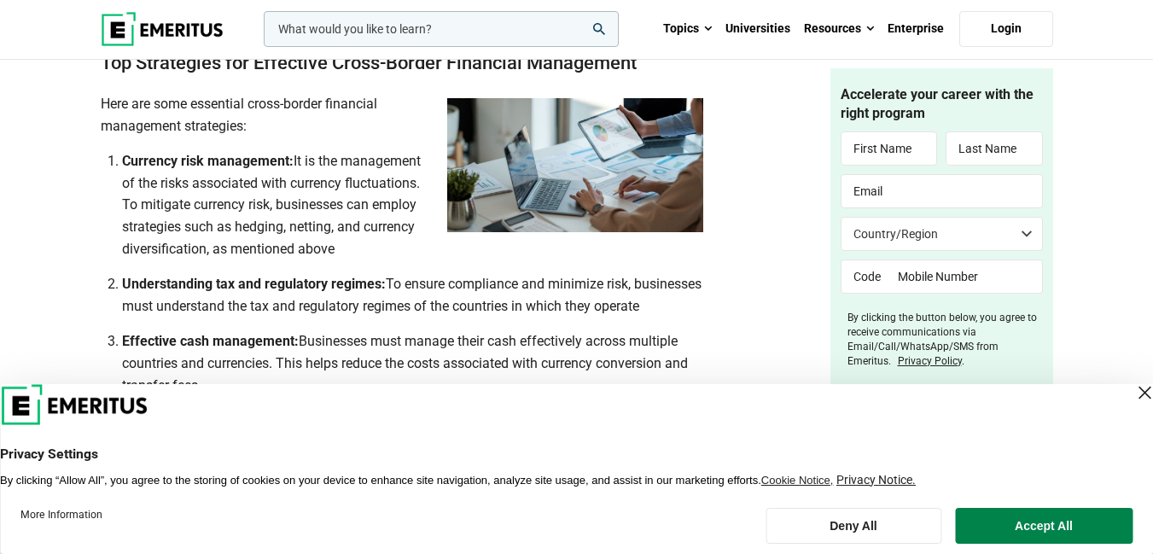
scroll to position [3754, 0]
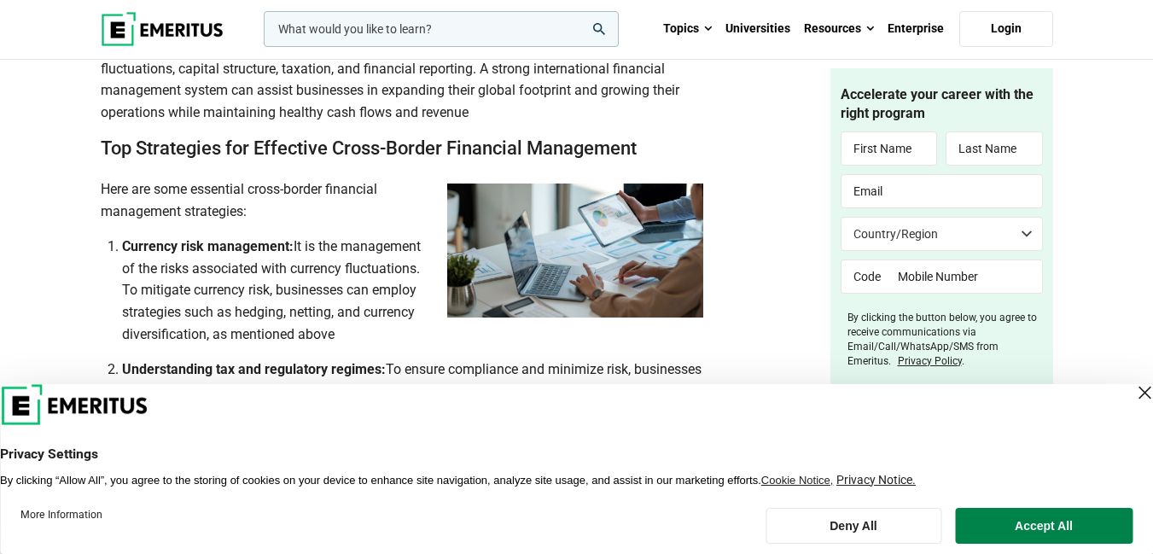
click at [241, 193] on span "Here are some essential cross-border financial management strategies:" at bounding box center [239, 200] width 276 height 38
click at [408, 246] on span "It is the management of the risks associated with currency fluctuations. To mit…" at bounding box center [271, 289] width 299 height 103
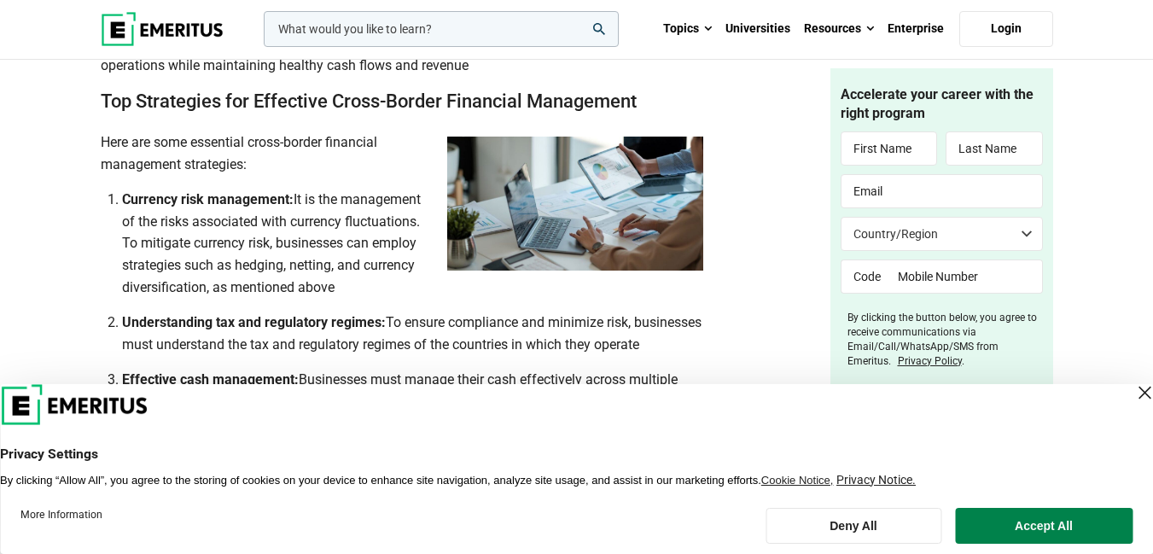
scroll to position [3840, 0]
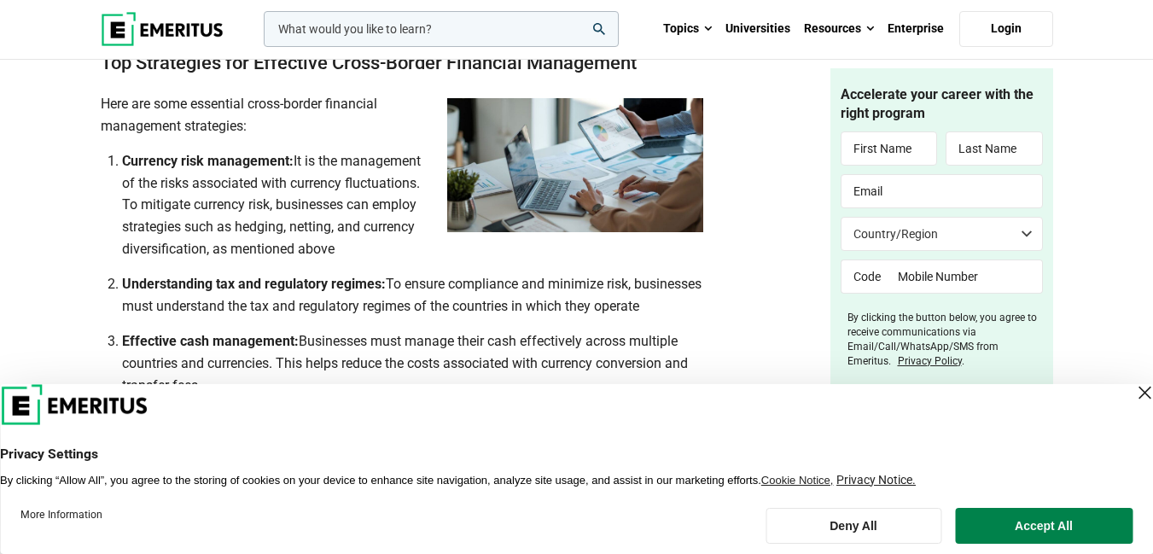
click at [275, 184] on span "It is the management of the risks associated with currency fluctuations. To mit…" at bounding box center [271, 204] width 299 height 103
click at [343, 225] on li "Currency risk management: It is the management of the risks associated with cur…" at bounding box center [412, 204] width 581 height 109
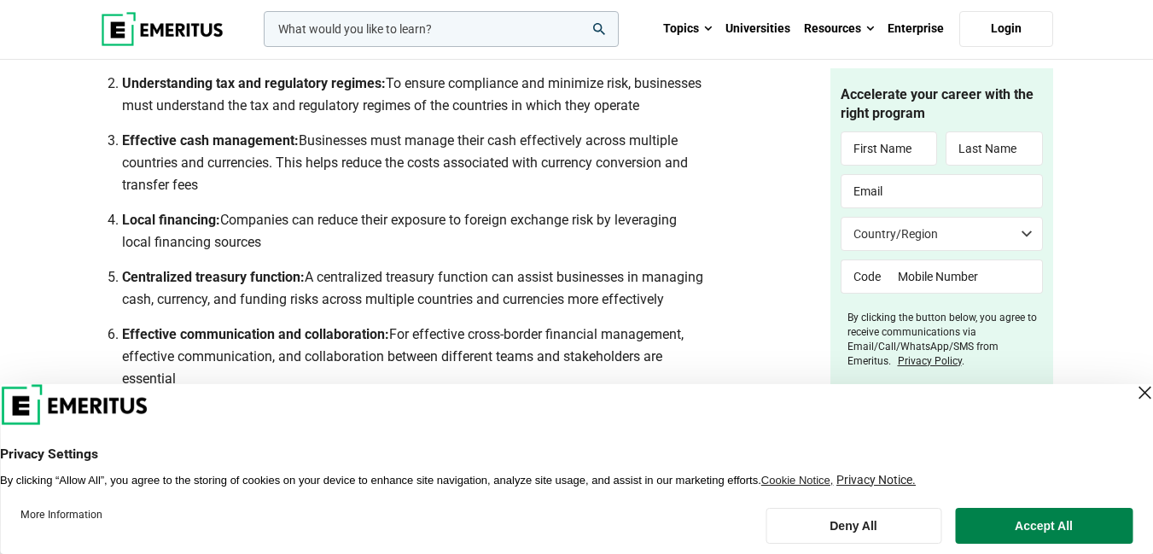
scroll to position [4010, 0]
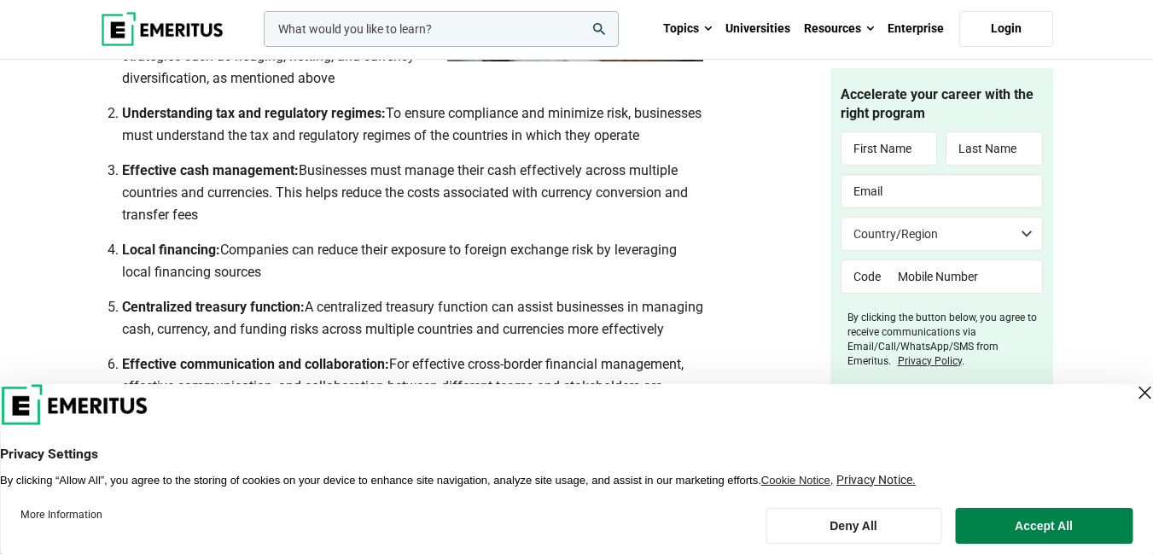
click at [299, 170] on span "Businesses must manage their cash effectively across multiple countries and cur…" at bounding box center [405, 192] width 566 height 60
click at [551, 195] on span "Businesses must manage their cash effectively across multiple countries and cur…" at bounding box center [405, 192] width 566 height 60
click at [198, 218] on span "Businesses must manage their cash effectively across multiple countries and cur…" at bounding box center [405, 192] width 566 height 60
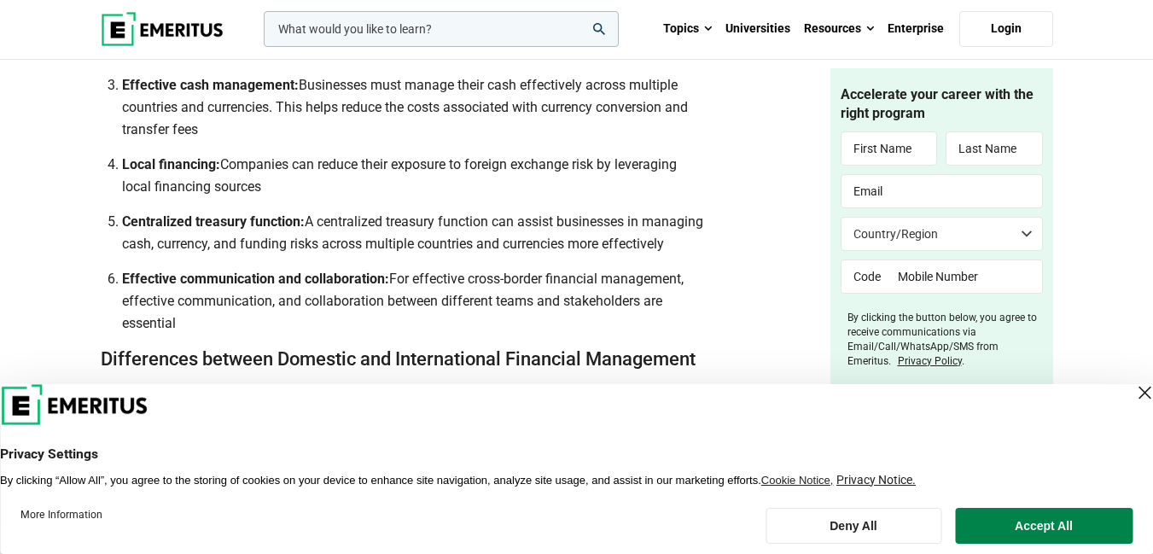
click at [468, 165] on span "Companies can reduce their exposure to foreign exchange risk by leveraging loca…" at bounding box center [399, 175] width 555 height 38
click at [262, 183] on li "Local financing: Companies can reduce their exposure to foreign exchange risk b…" at bounding box center [412, 176] width 581 height 44
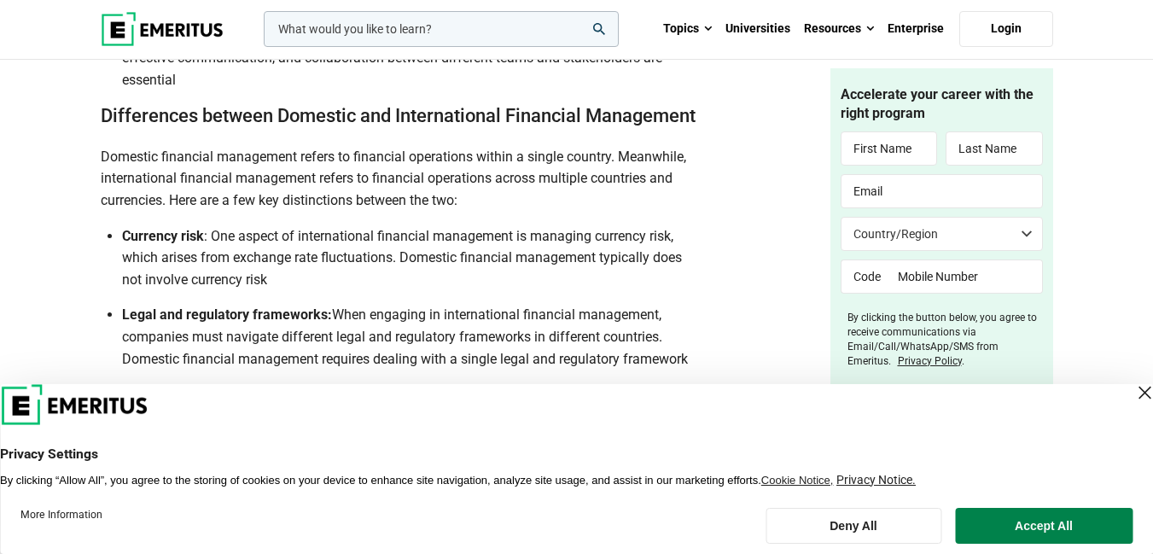
scroll to position [4352, 0]
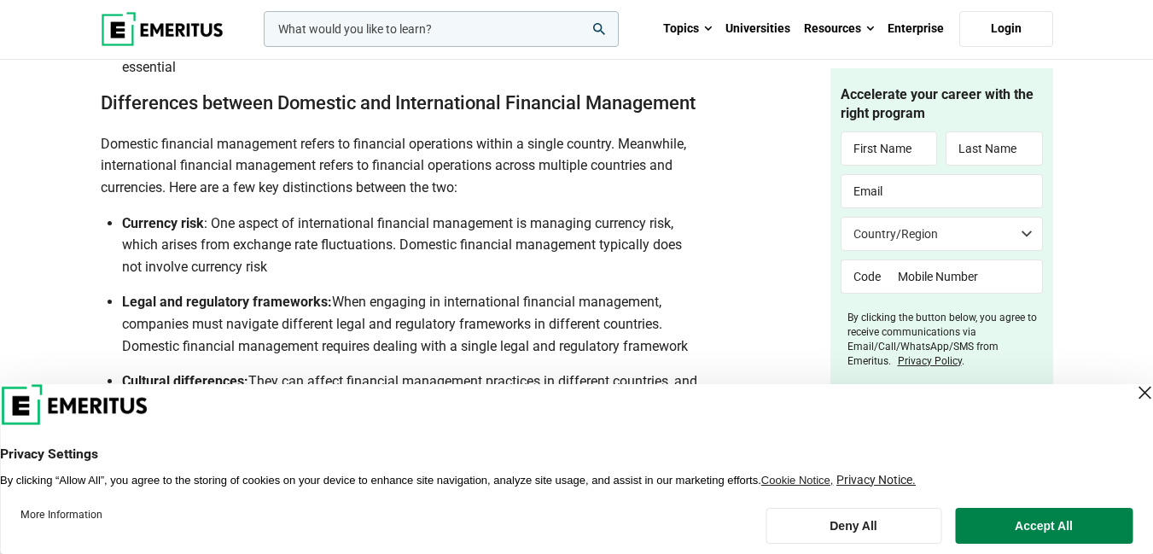
click at [462, 195] on span "Domestic financial management refers to financial operations within a single co…" at bounding box center [393, 166] width 585 height 60
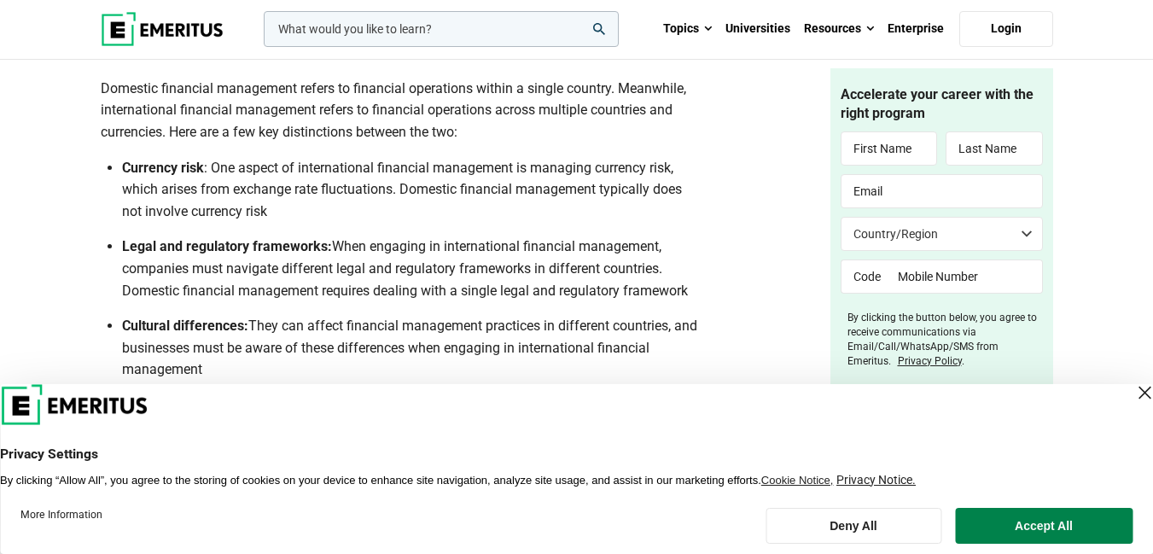
scroll to position [4437, 0]
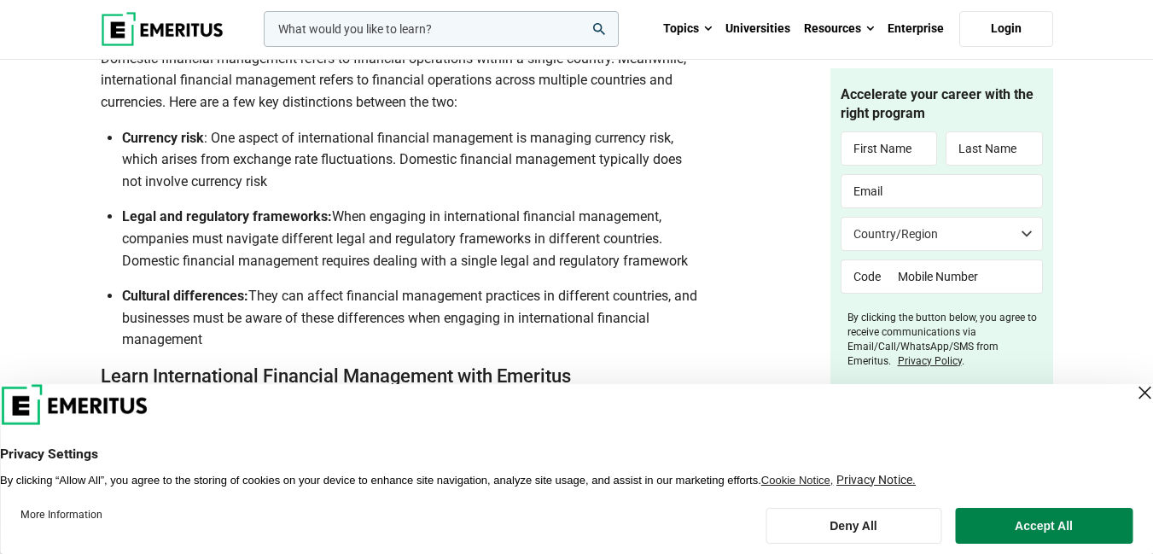
click at [210, 163] on span ": One aspect of international financial management is managing currency risk, w…" at bounding box center [402, 160] width 560 height 60
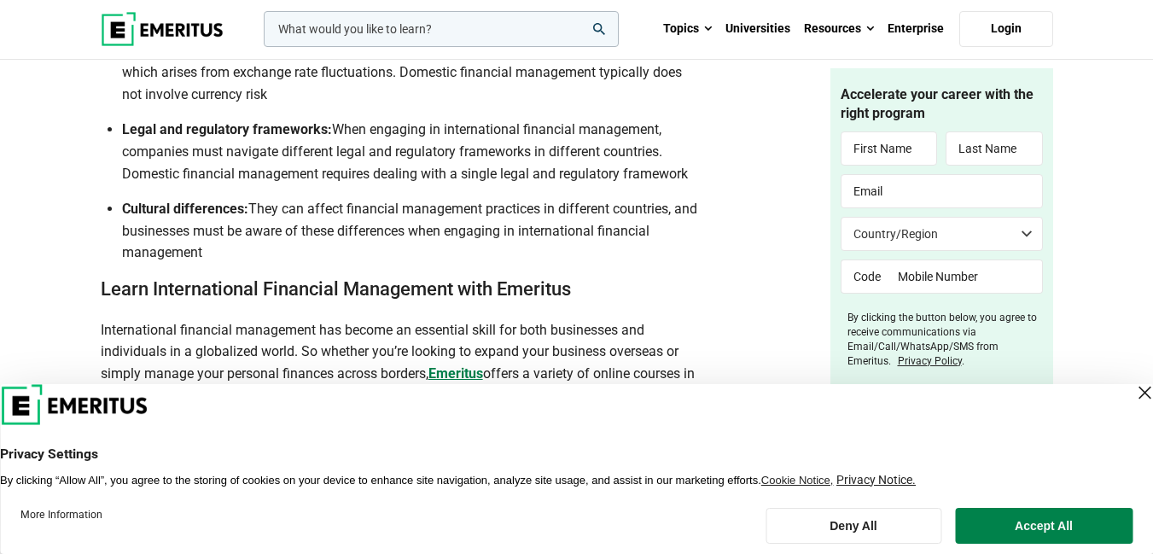
scroll to position [4522, 0]
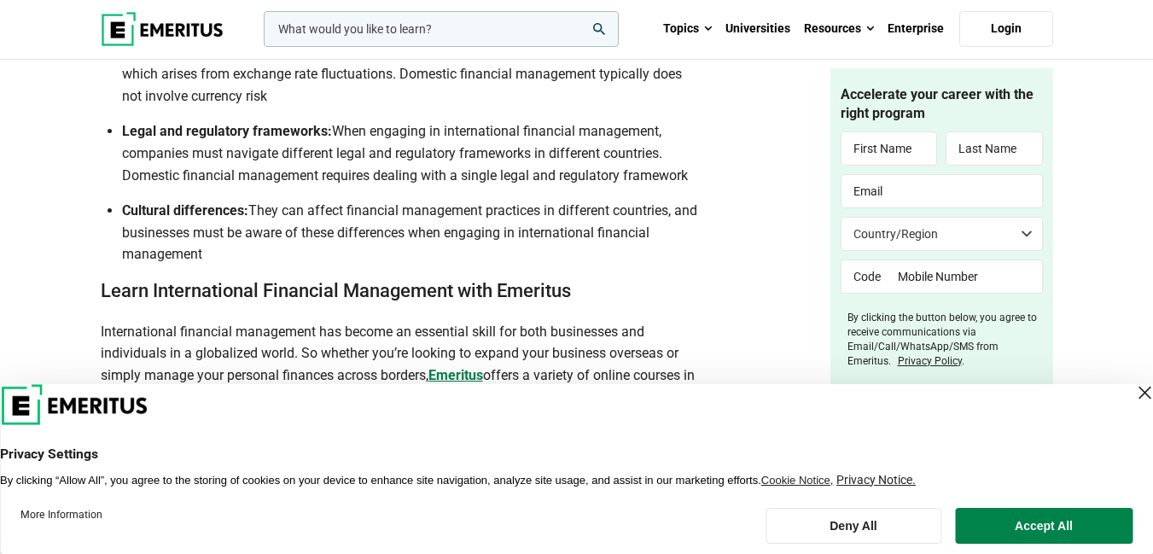
click at [210, 265] on li "Cultural differences: They can affect financial management practices in differe…" at bounding box center [412, 233] width 581 height 66
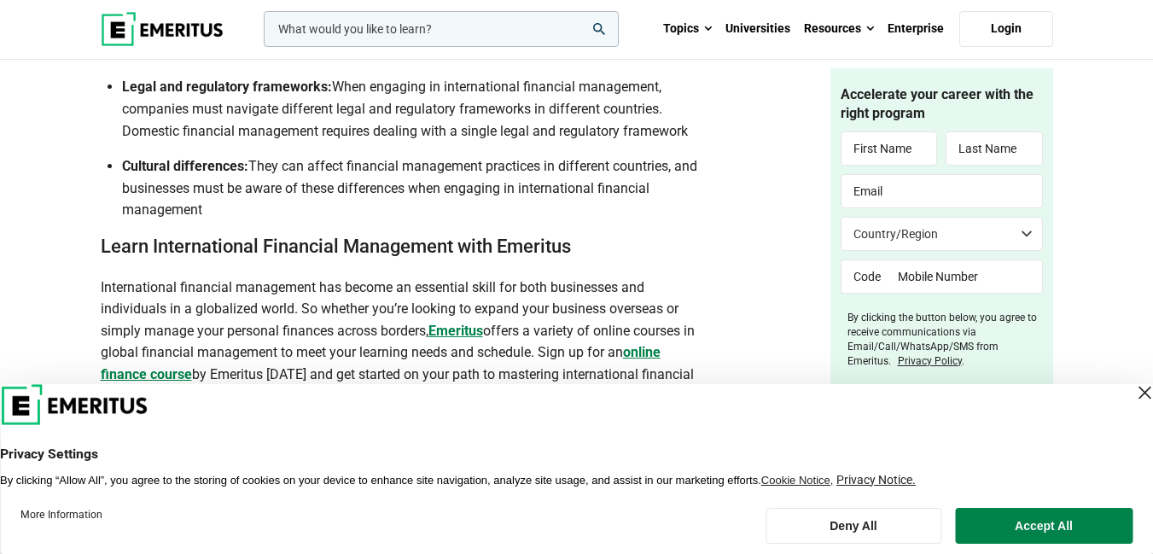
scroll to position [4608, 0]
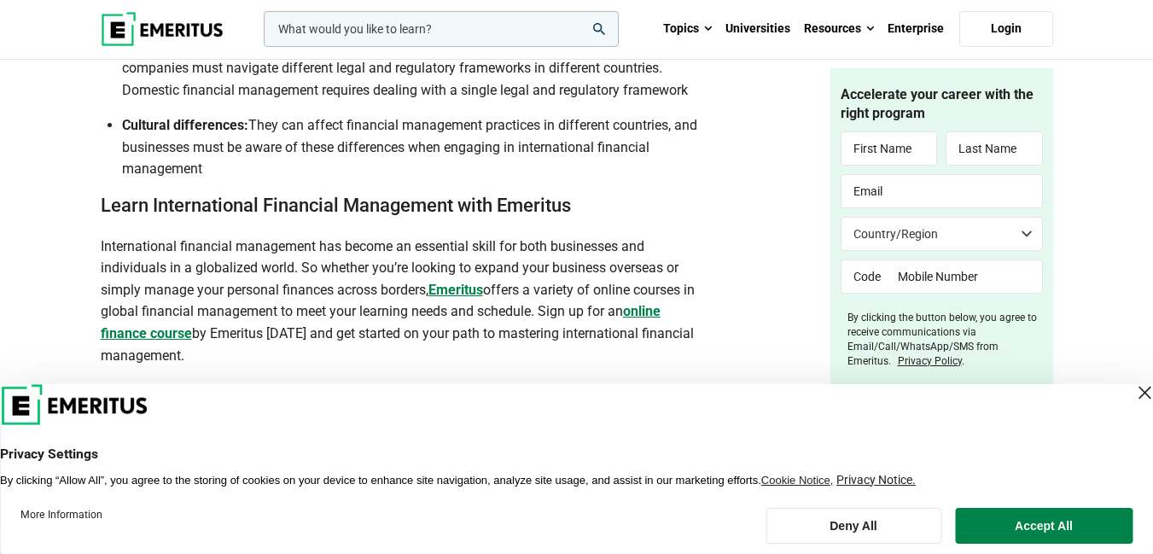
click at [571, 218] on h2 "Learn International Financial Management with Emeritus" at bounding box center [402, 206] width 602 height 25
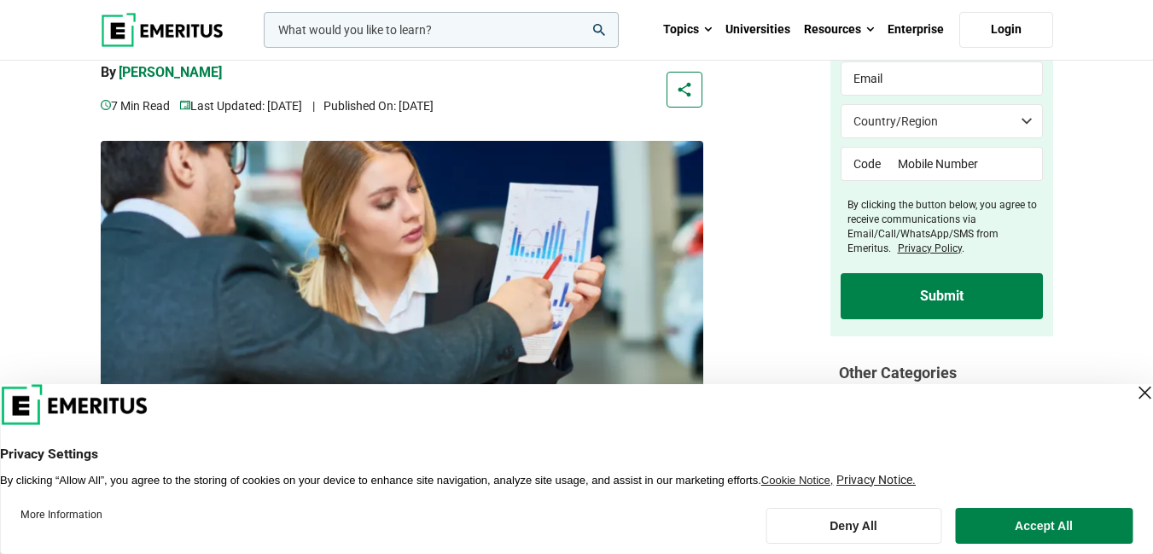
scroll to position [0, 0]
